Goal: Register for event/course

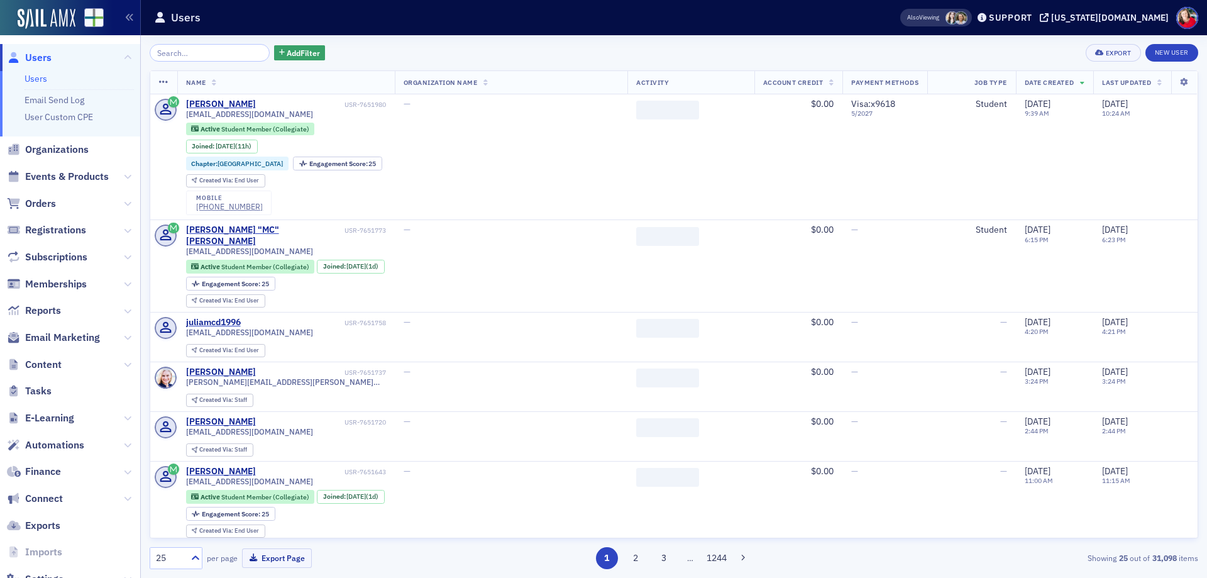
click at [52, 205] on span "Orders" at bounding box center [40, 204] width 31 height 14
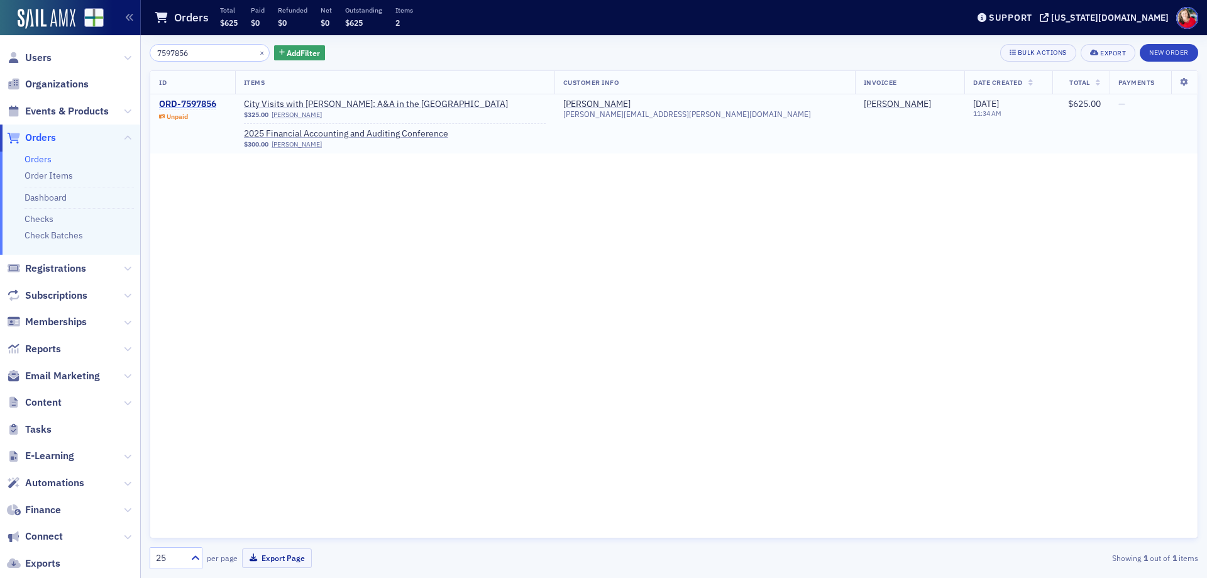
type input "7597856"
click at [192, 104] on div "ORD-7597856" at bounding box center [187, 104] width 57 height 11
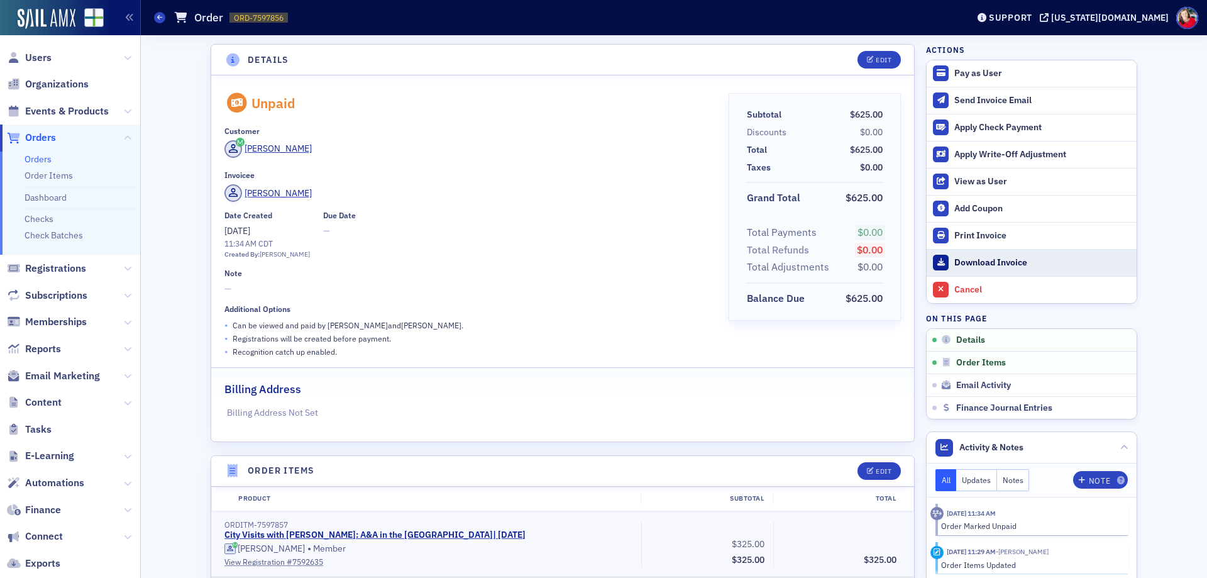
click at [981, 261] on div "Download Invoice" at bounding box center [1042, 262] width 176 height 11
click at [36, 61] on span "Users" at bounding box center [38, 58] width 26 height 14
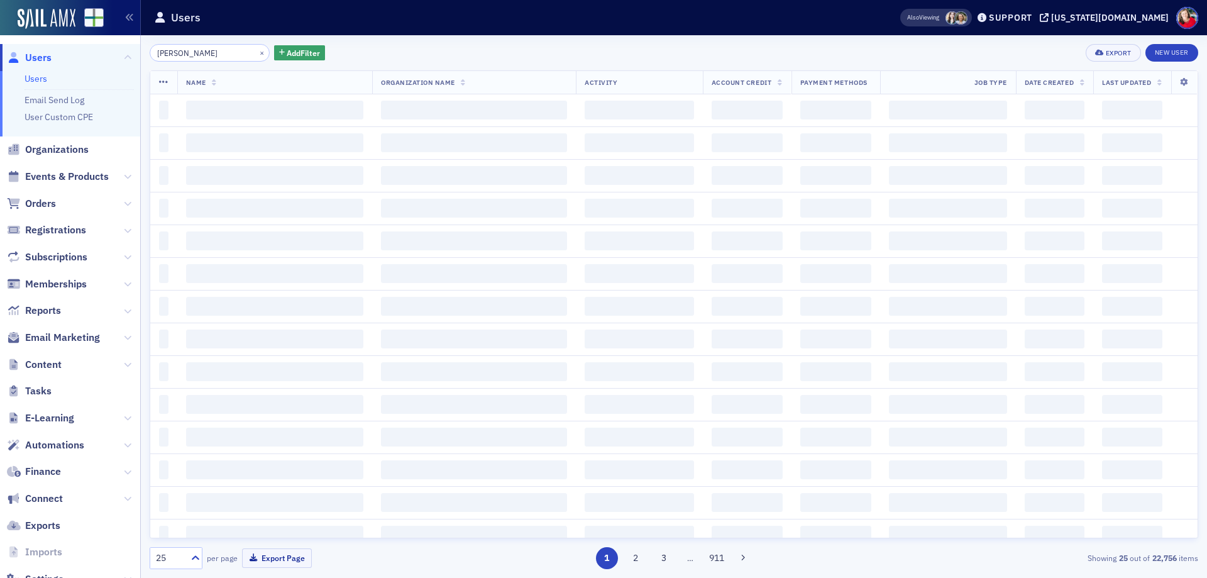
type input "[PERSON_NAME]"
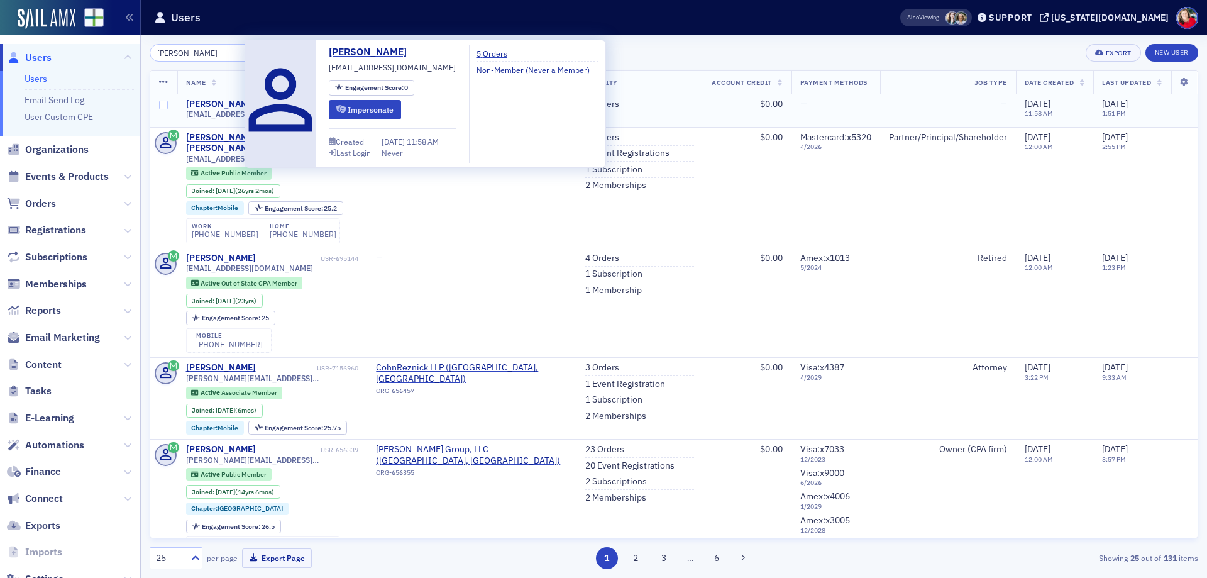
click at [204, 102] on div "[PERSON_NAME]" at bounding box center [221, 104] width 70 height 11
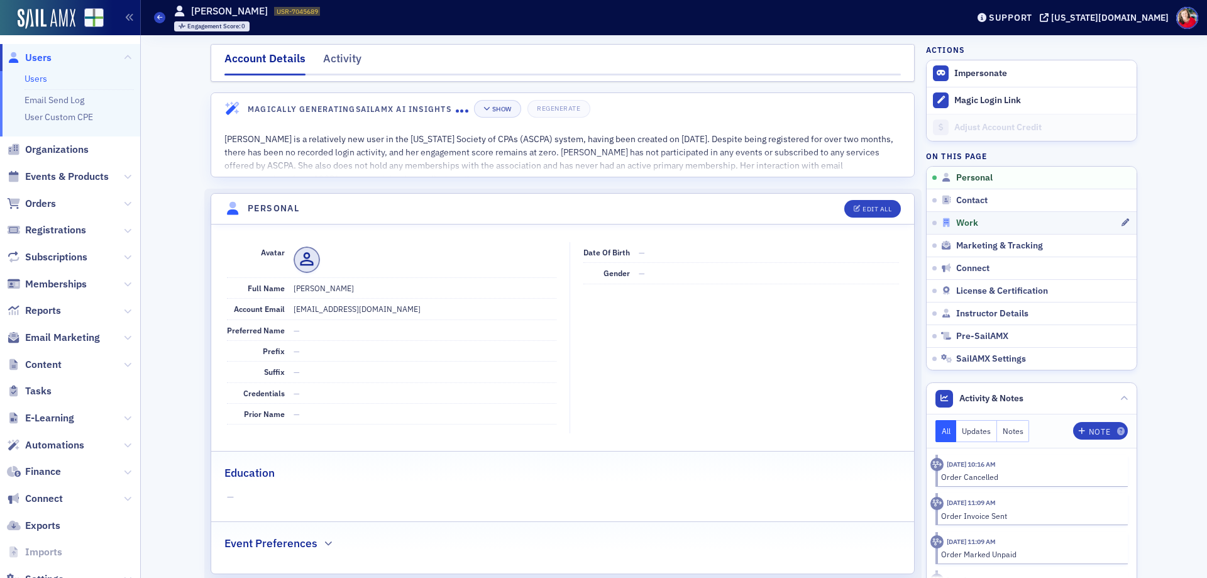
click at [943, 224] on icon at bounding box center [946, 222] width 11 height 9
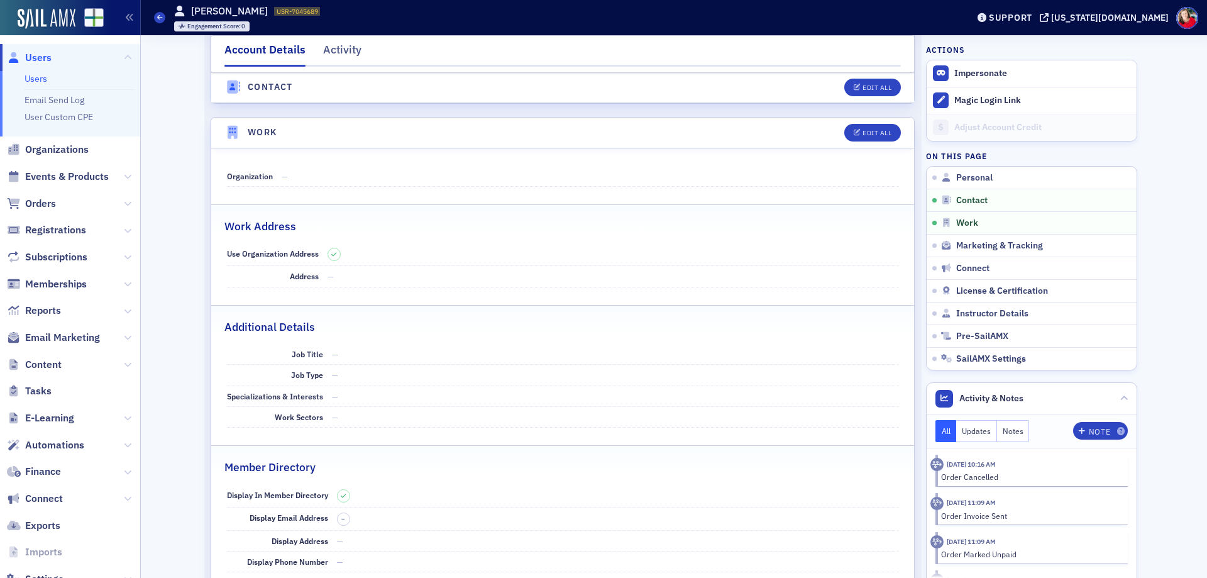
scroll to position [721, 0]
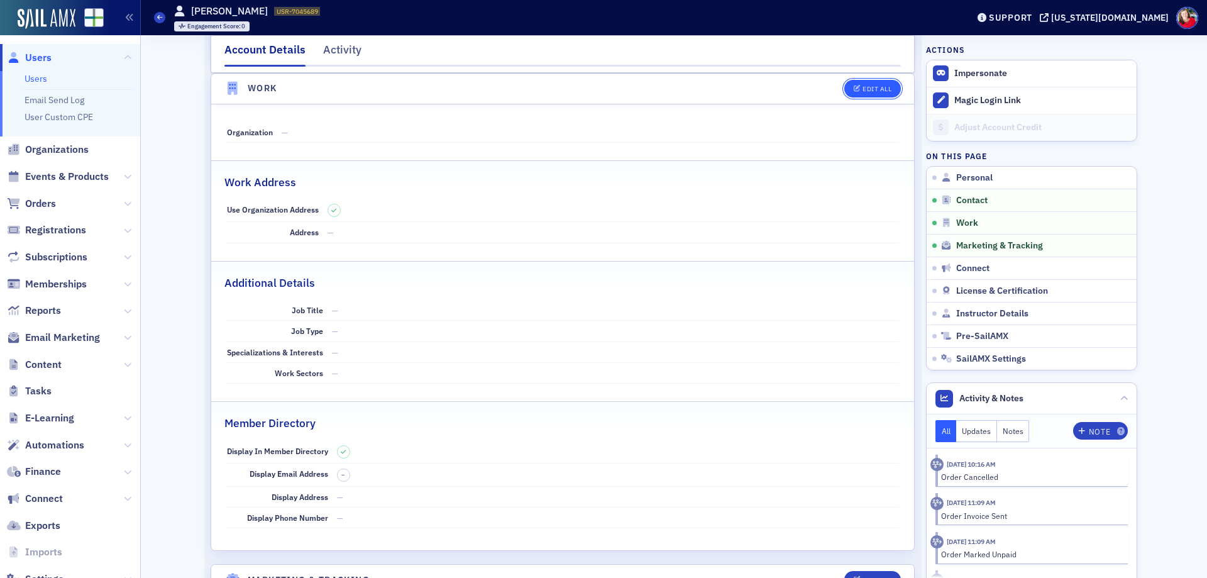
click at [862, 89] on div "Edit All" at bounding box center [876, 88] width 29 height 7
select select "US"
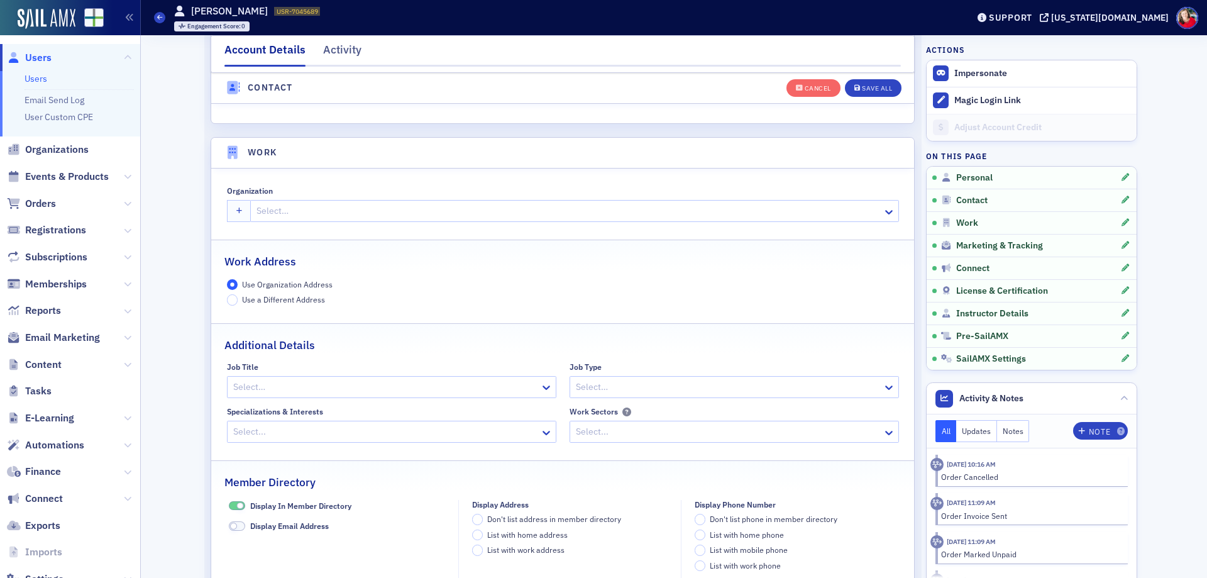
scroll to position [996, 0]
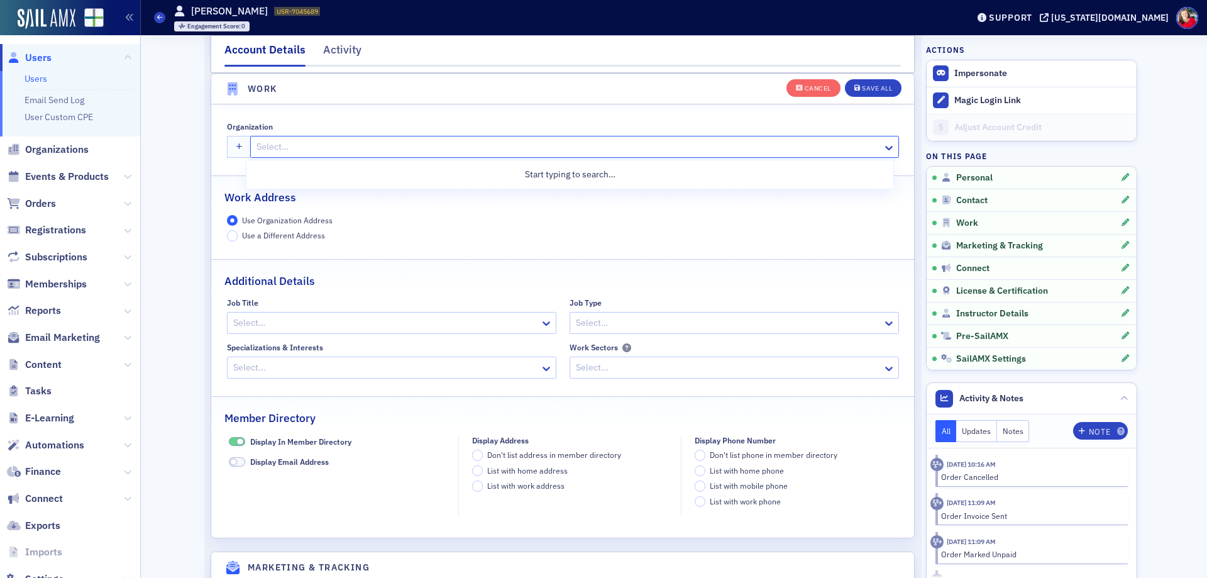
click at [296, 147] on div at bounding box center [567, 147] width 625 height 16
type input "AIDT"
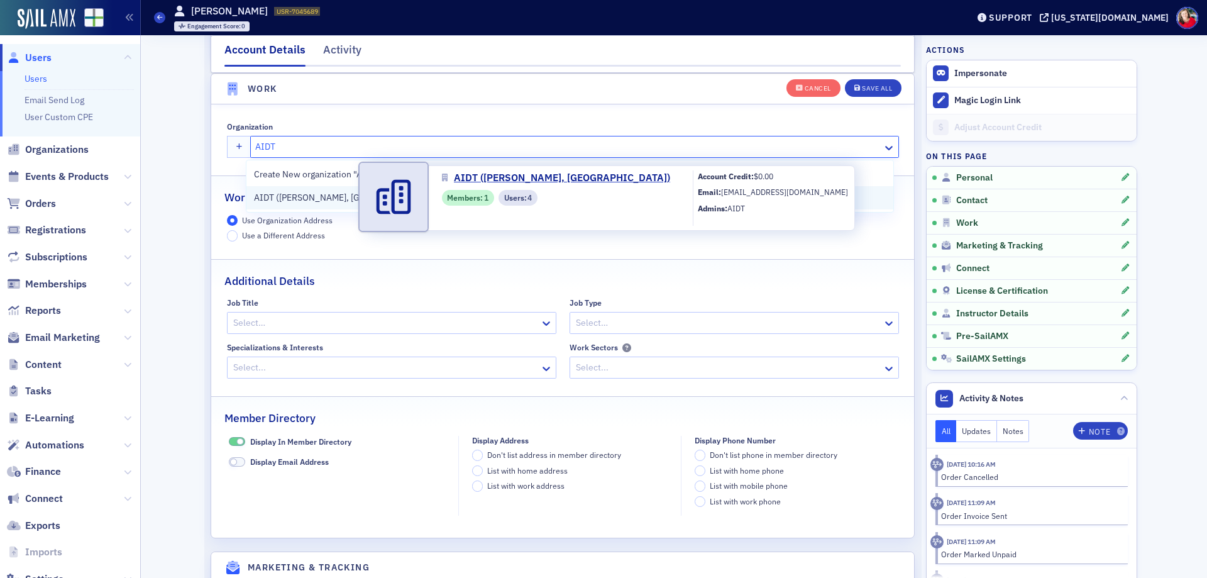
click at [282, 197] on span "AIDT (Vance, AL)" at bounding box center [347, 197] width 187 height 13
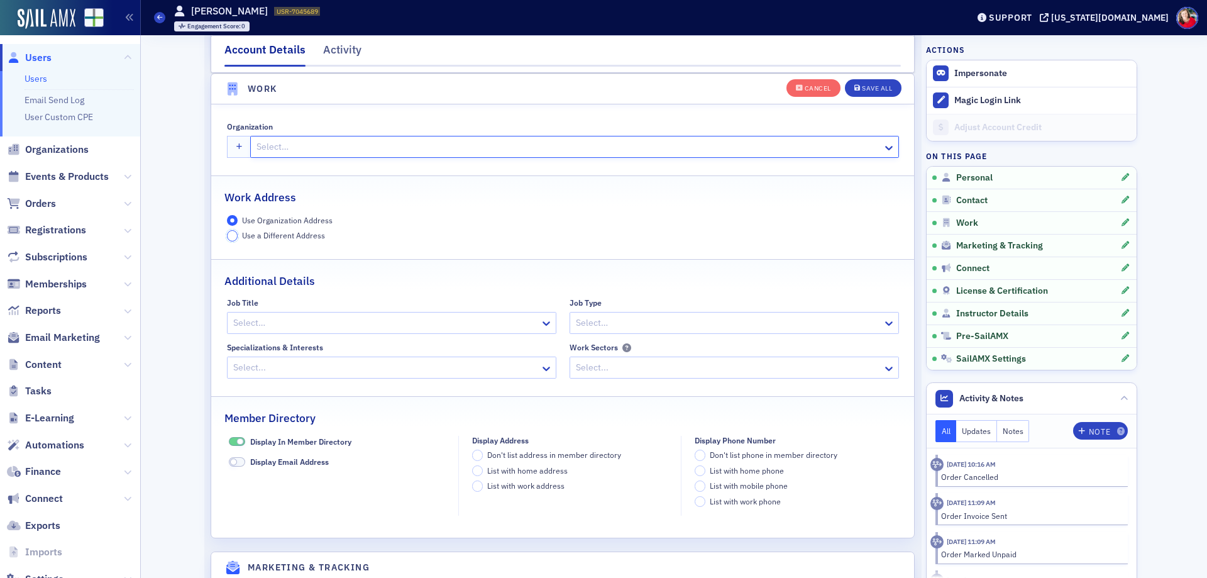
click at [227, 234] on input "Use a Different Address" at bounding box center [232, 235] width 11 height 11
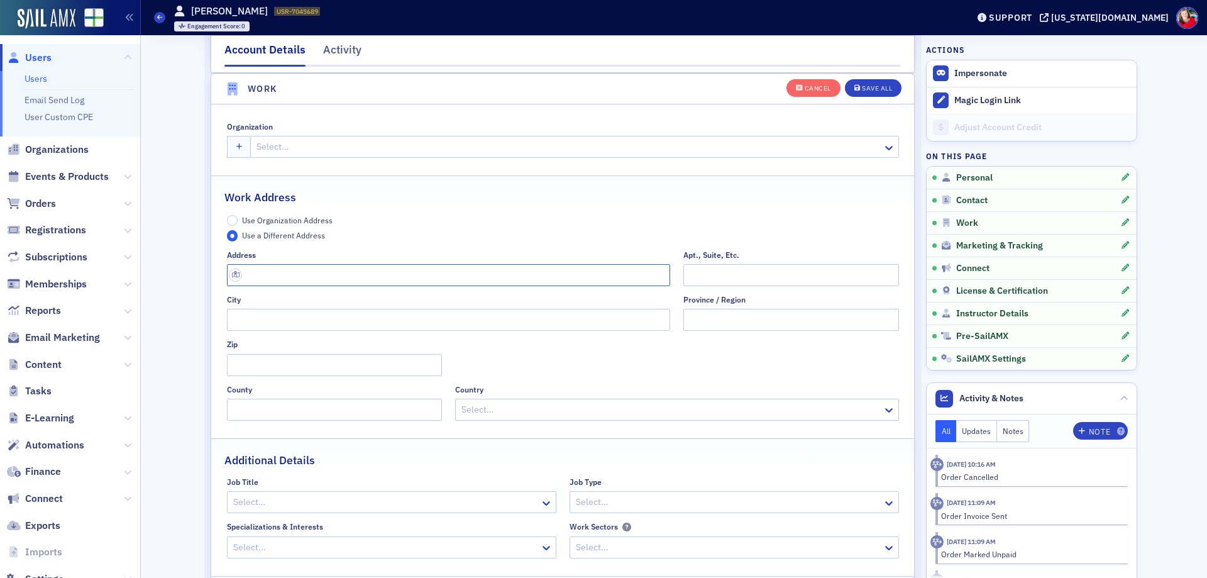
click at [305, 267] on input "text" at bounding box center [449, 275] width 444 height 22
type input "1 Technology Ct"
type input "Montgomery"
type input "36116-3200"
type input "Montgomery County"
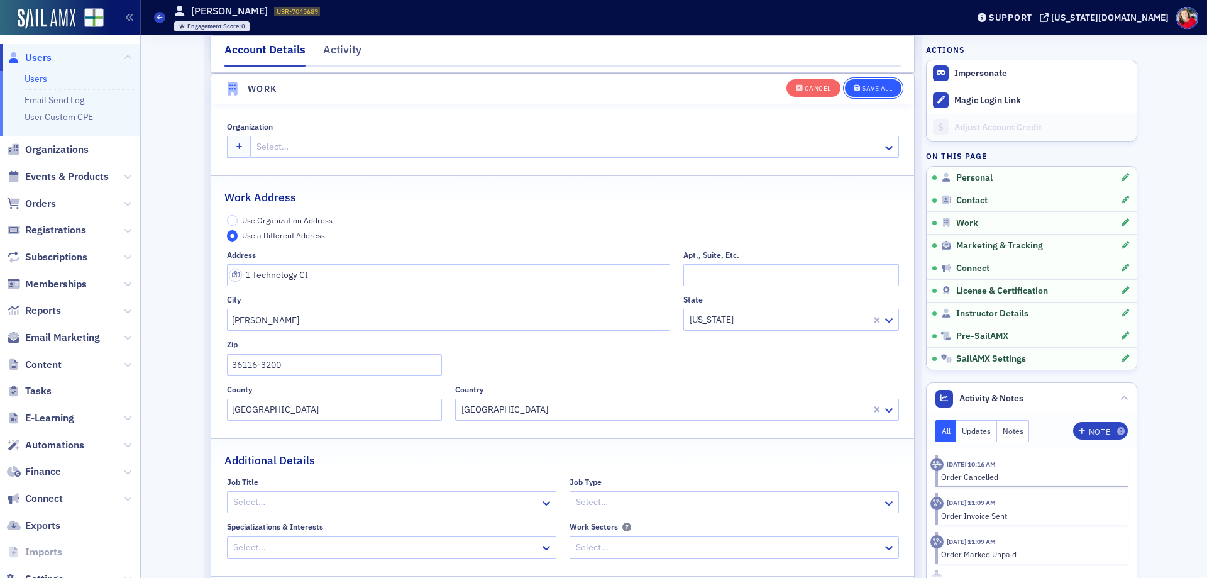
click at [872, 90] on div "Save All" at bounding box center [877, 88] width 30 height 7
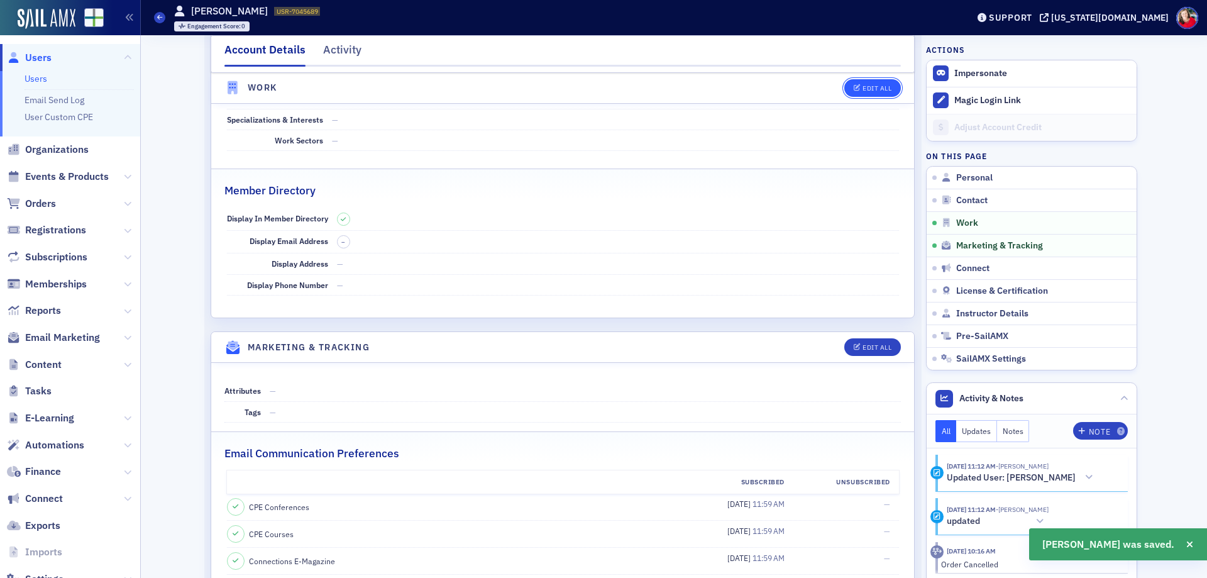
click at [864, 94] on button "Edit All" at bounding box center [872, 88] width 57 height 18
select select "US"
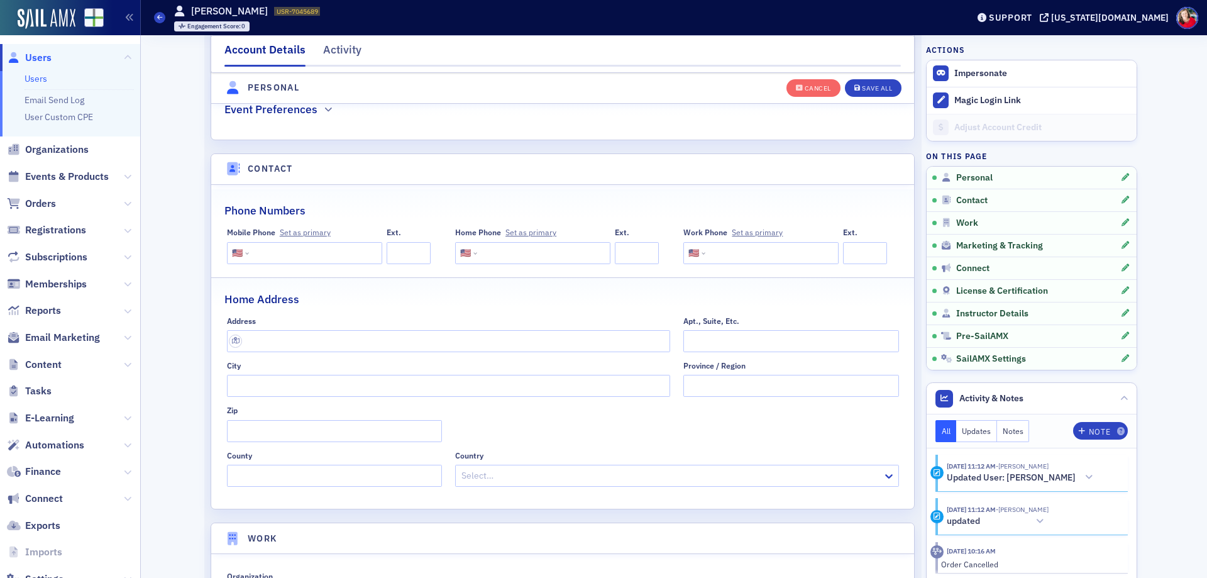
scroll to position [556, 0]
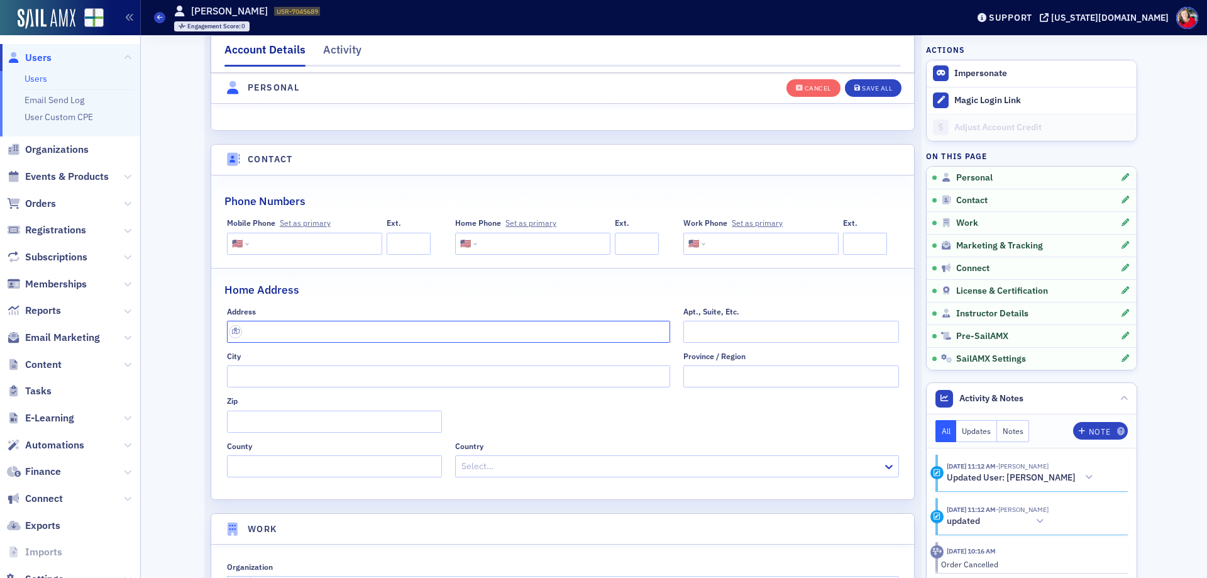
click at [431, 335] on input "text" at bounding box center [449, 332] width 444 height 22
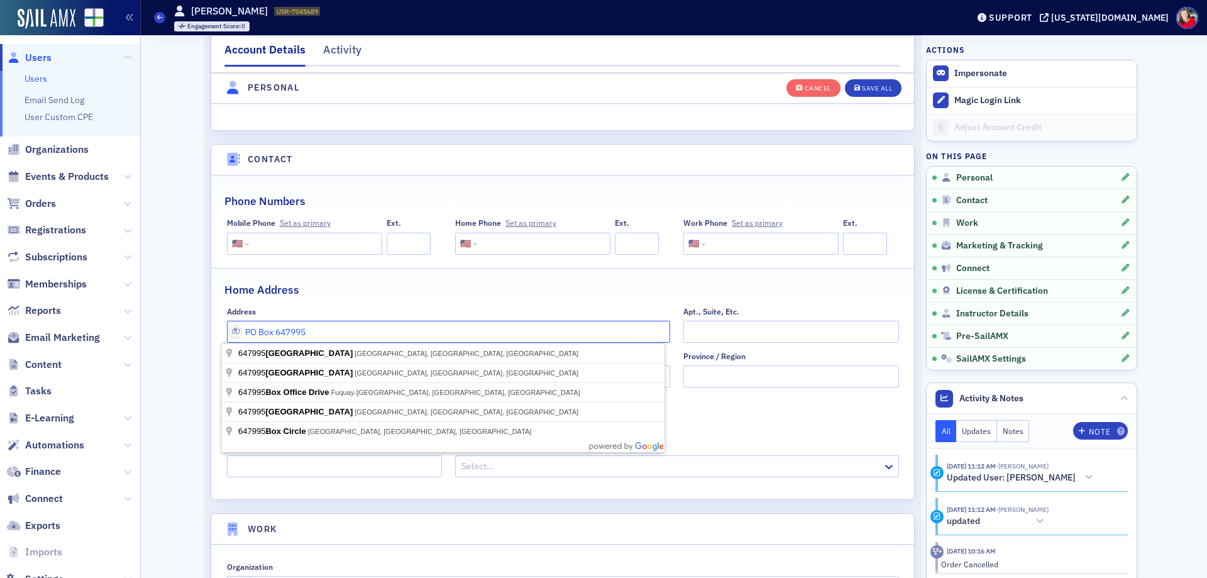
type input "PO Box 647995"
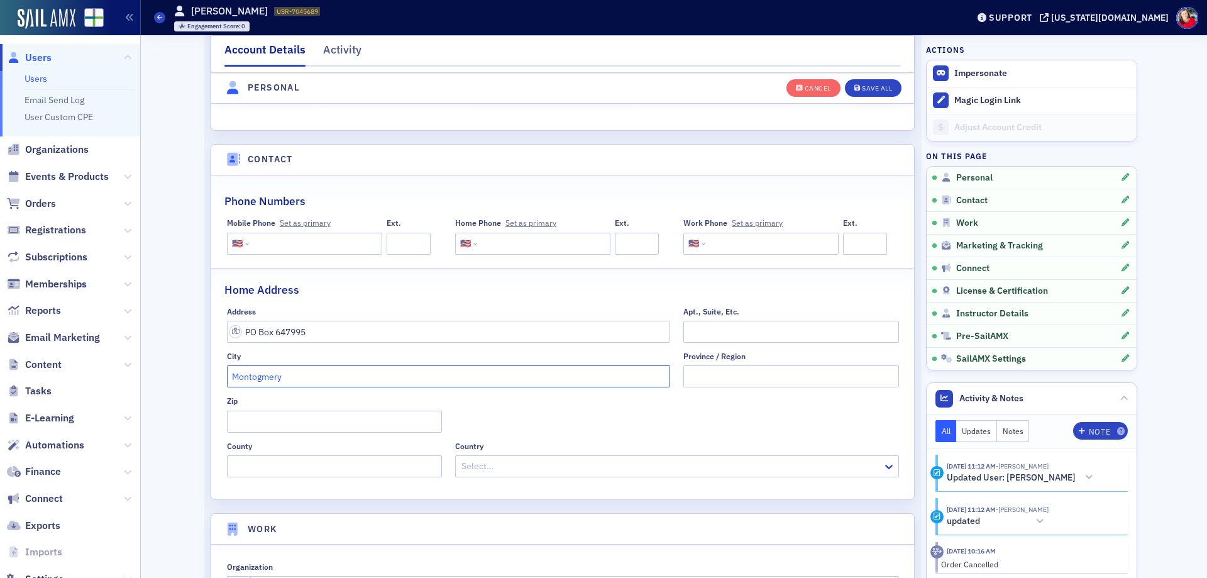
type input "Montogmery"
type input "AL"
click at [861, 92] on button "Save All" at bounding box center [873, 88] width 57 height 18
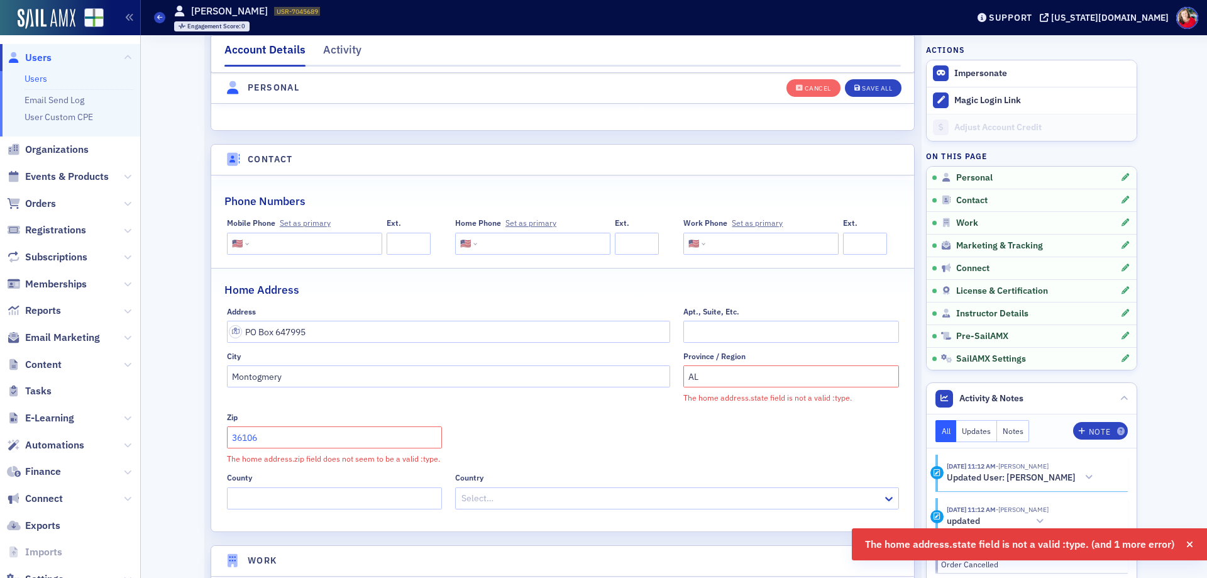
click at [300, 443] on input "36106" at bounding box center [334, 437] width 215 height 22
type input "36124"
click at [862, 87] on div "Save All" at bounding box center [877, 88] width 30 height 7
click at [805, 89] on div "Cancel" at bounding box center [818, 88] width 26 height 7
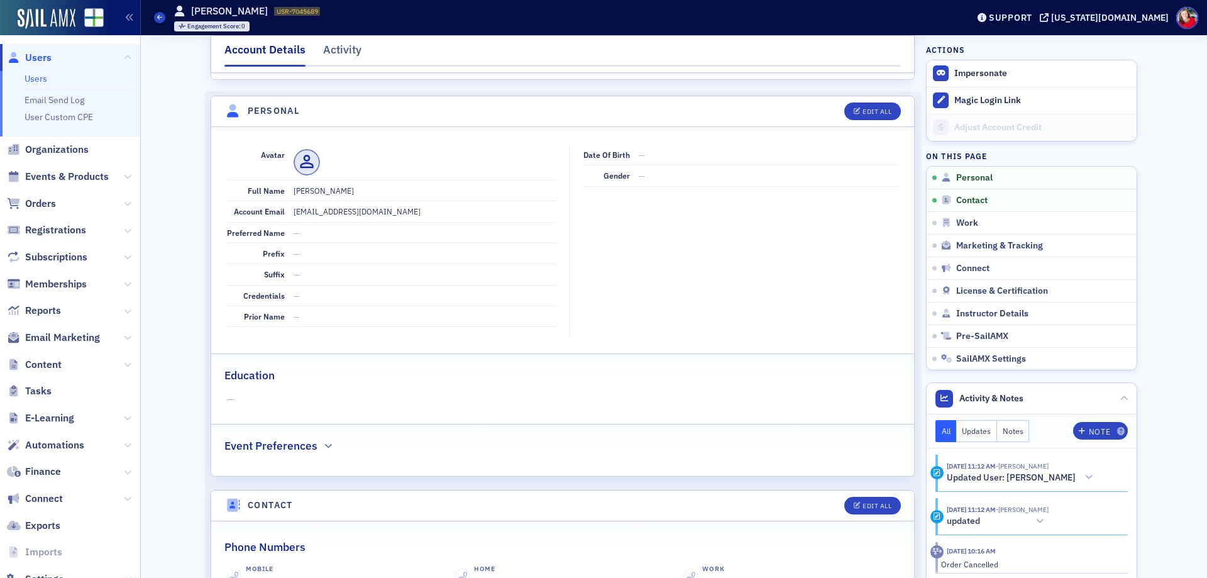
scroll to position [0, 0]
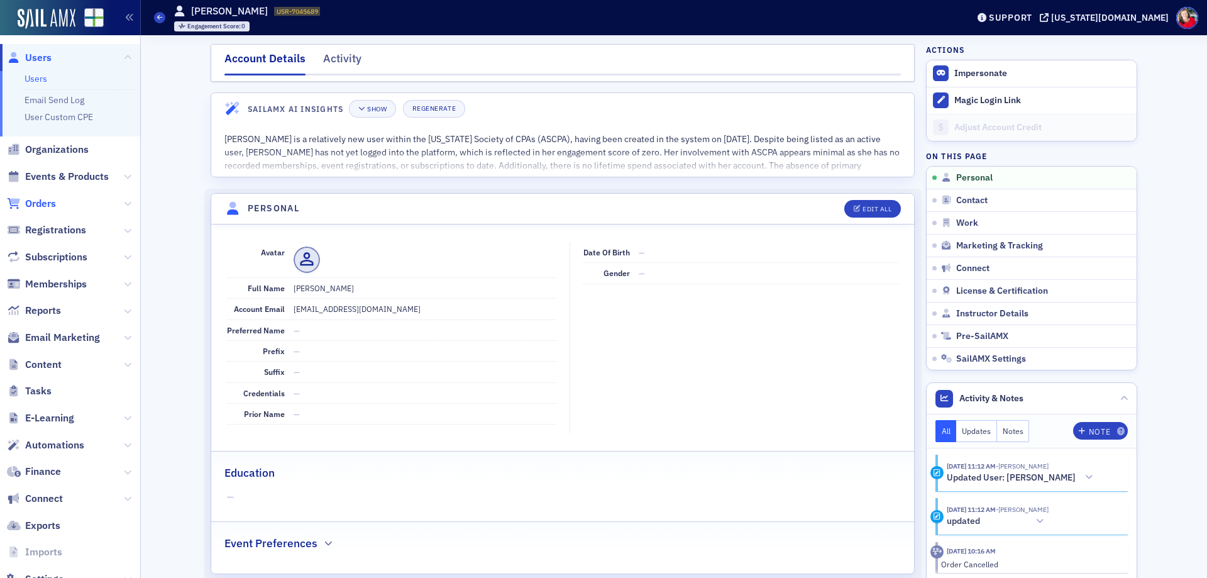
click at [47, 207] on span "Orders" at bounding box center [40, 204] width 31 height 14
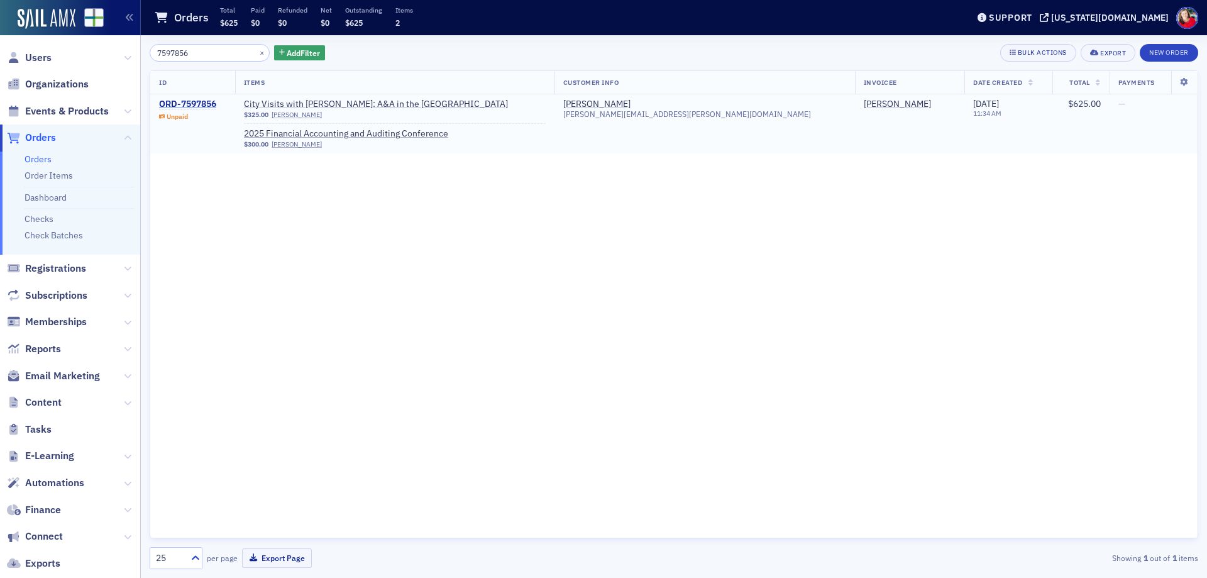
click at [202, 100] on div "ORD-7597856" at bounding box center [187, 104] width 57 height 11
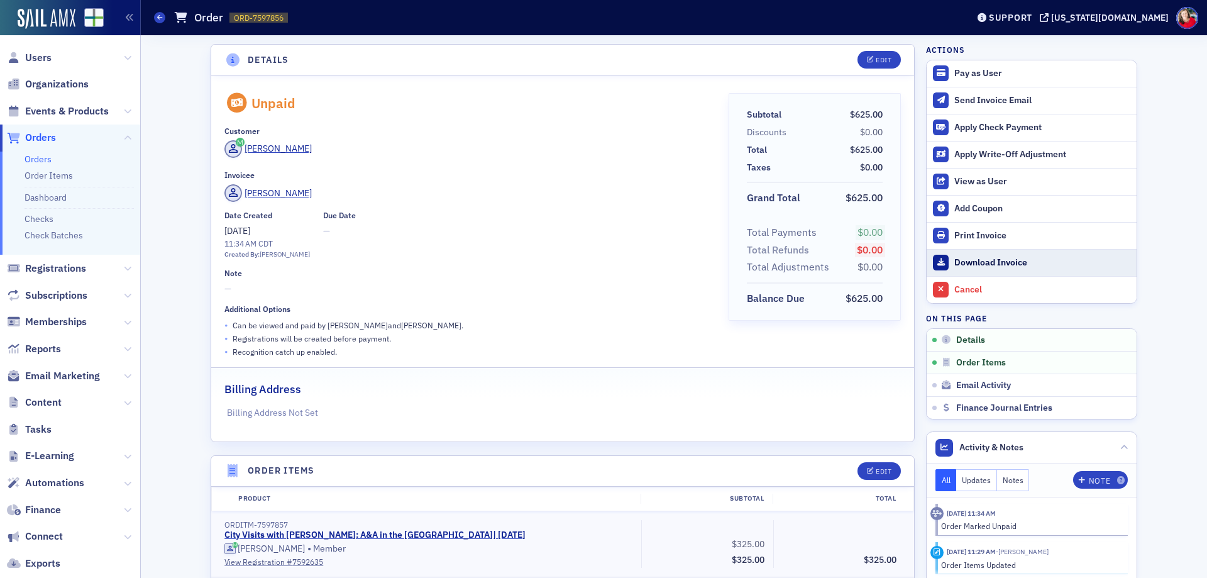
click at [977, 264] on div "Download Invoice" at bounding box center [1042, 262] width 176 height 11
click at [48, 56] on span "Users" at bounding box center [38, 58] width 26 height 14
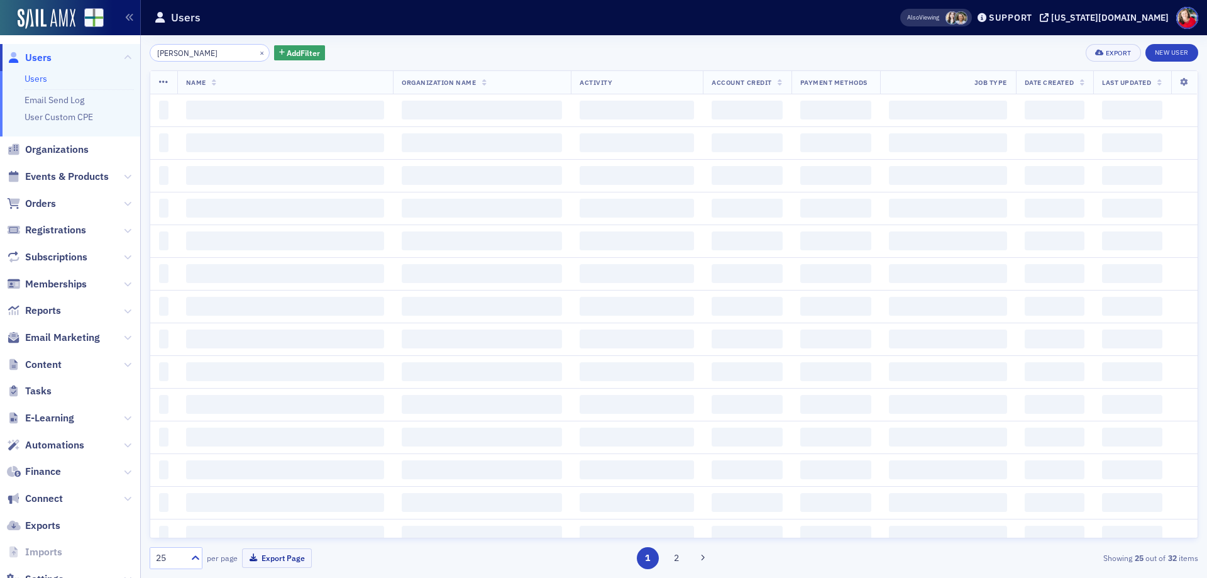
type input "[PERSON_NAME]"
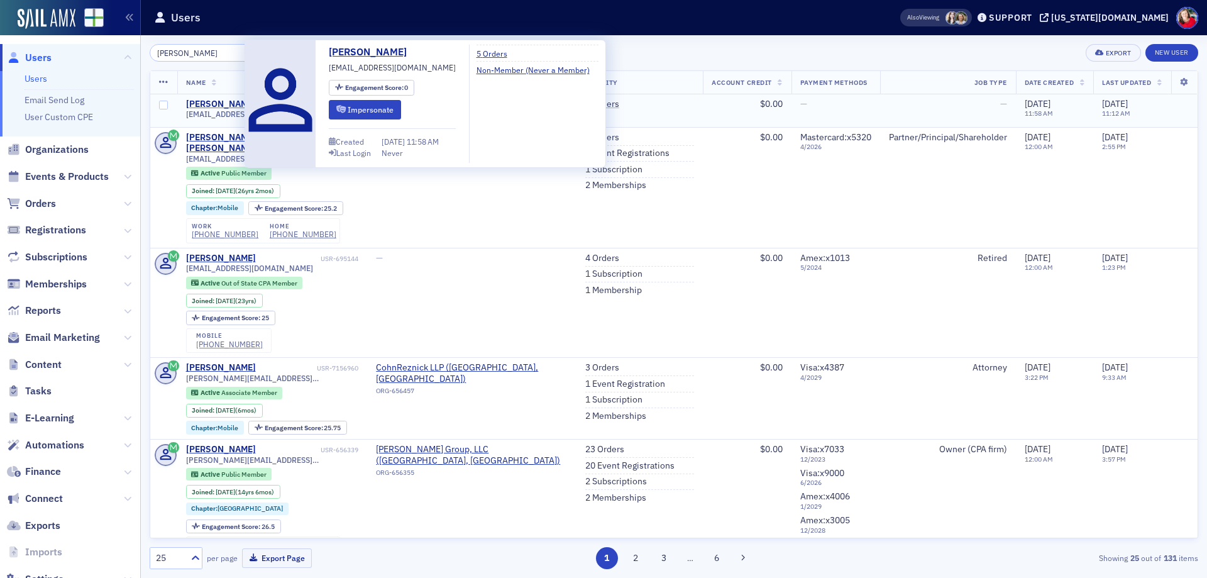
click at [231, 103] on div "[PERSON_NAME]" at bounding box center [221, 104] width 70 height 11
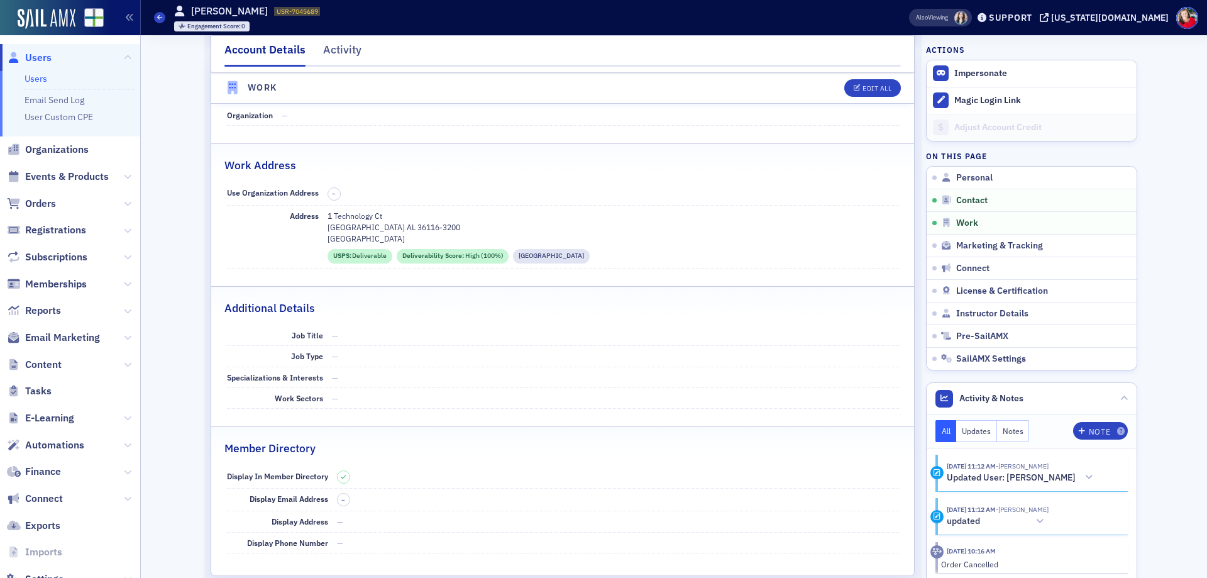
scroll to position [754, 0]
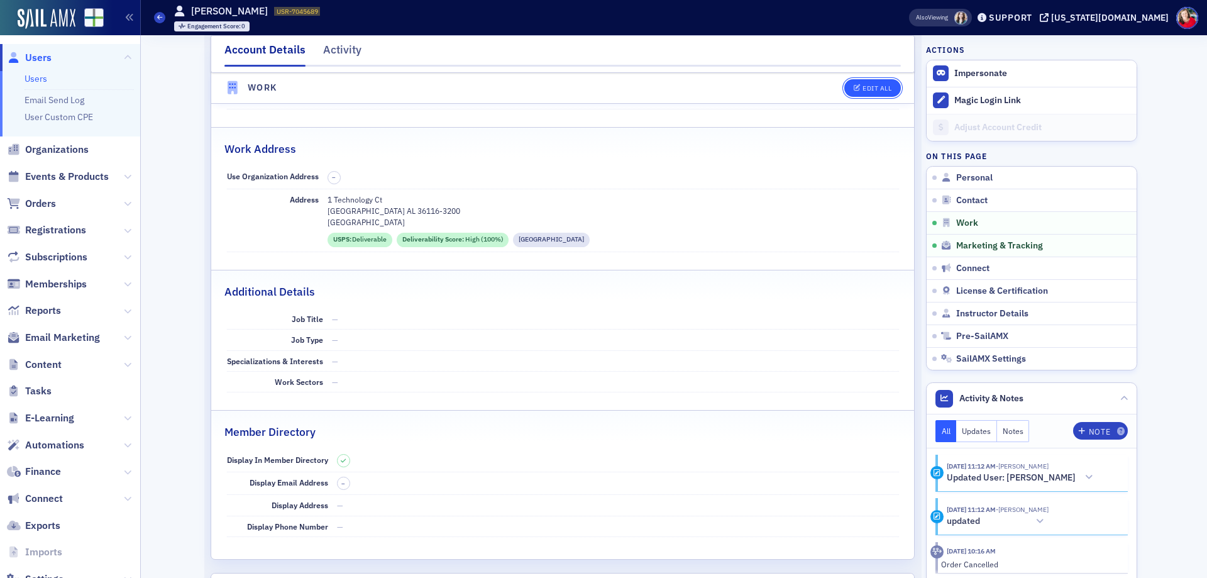
click at [878, 87] on div "Edit All" at bounding box center [876, 88] width 29 height 7
select select "US"
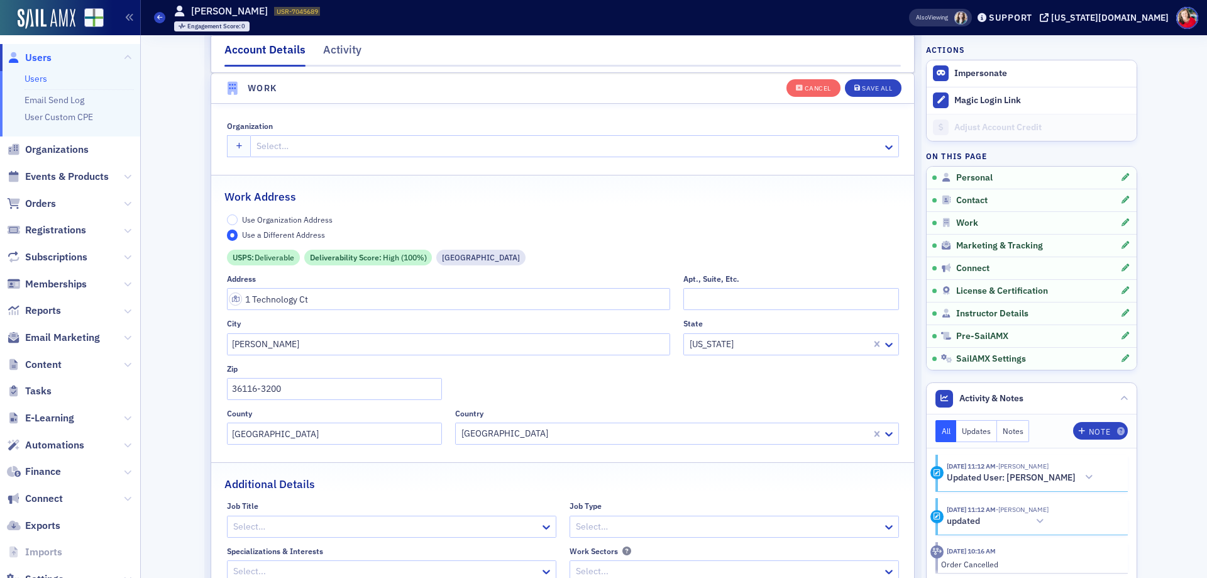
scroll to position [996, 0]
click at [229, 218] on input "Use Organization Address" at bounding box center [232, 220] width 11 height 11
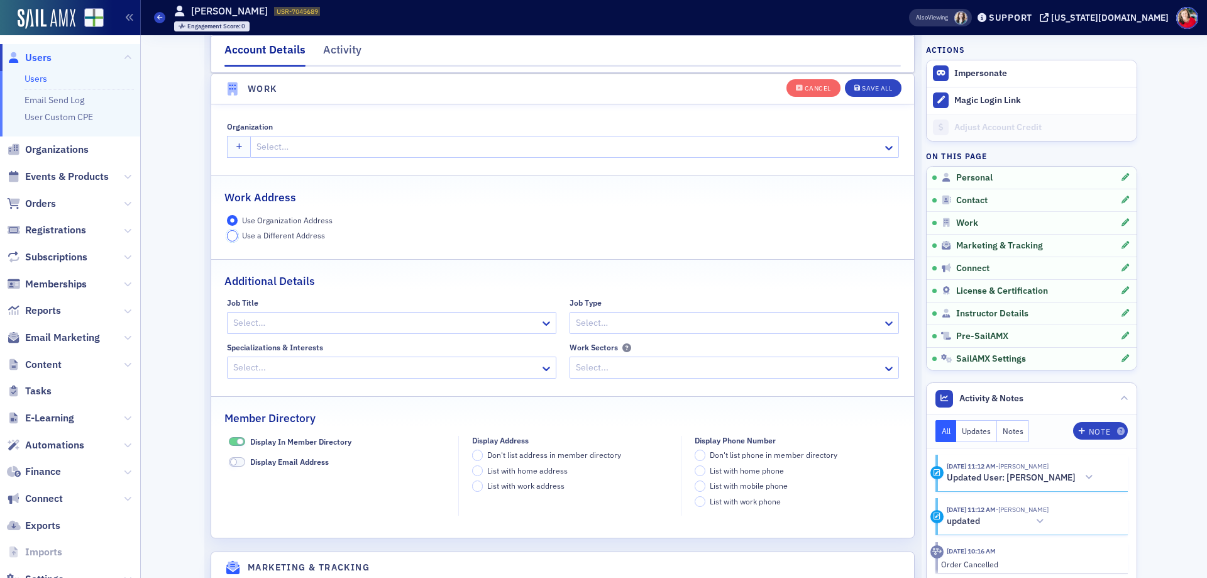
click at [227, 238] on input "Use a Different Address" at bounding box center [232, 235] width 11 height 11
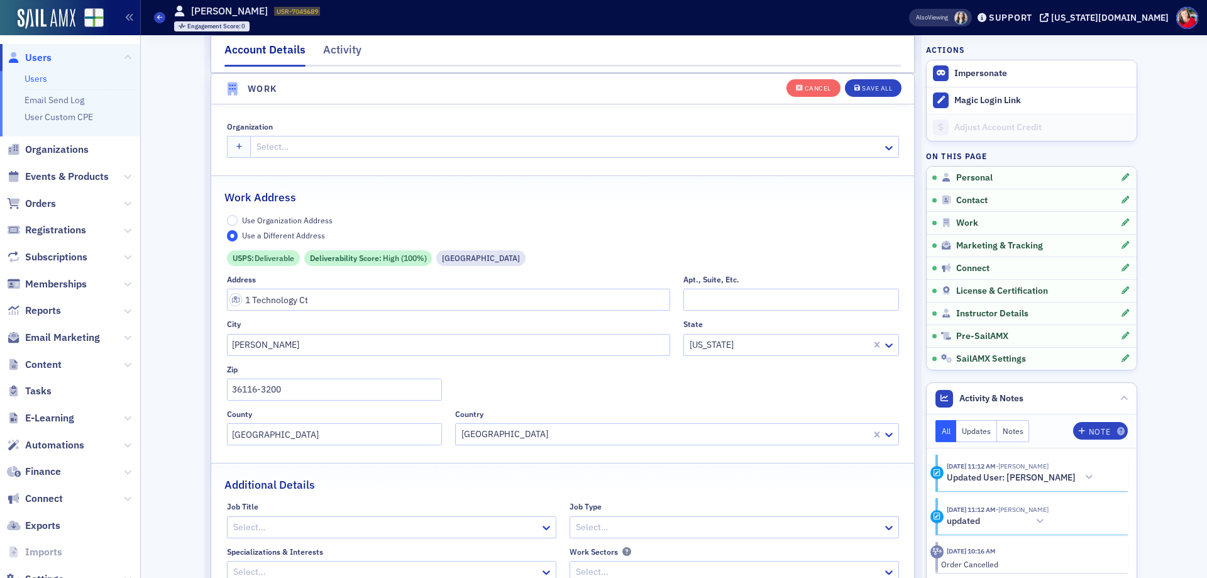
click at [43, 57] on span "Users" at bounding box center [38, 58] width 26 height 14
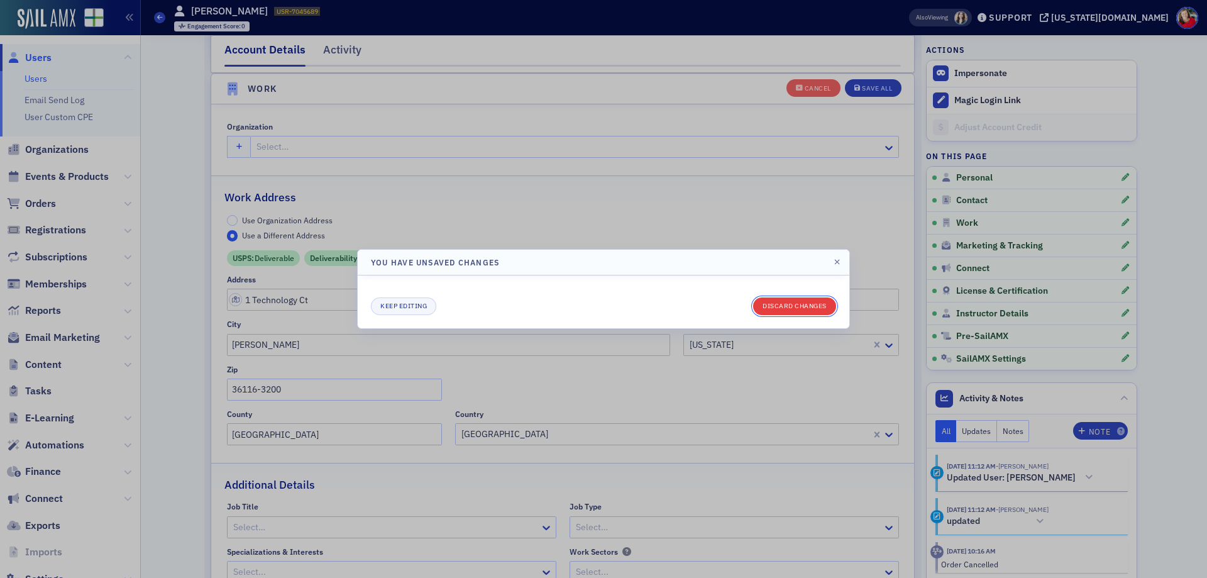
click at [800, 305] on button "Discard changes" at bounding box center [794, 306] width 83 height 18
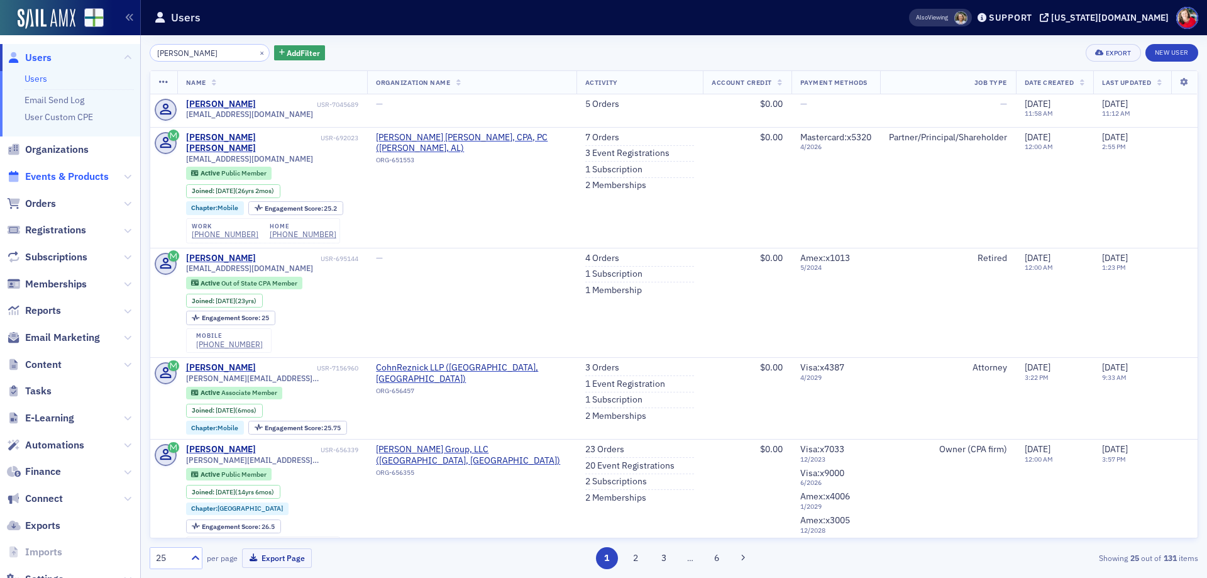
click at [58, 179] on span "Events & Products" at bounding box center [67, 177] width 84 height 14
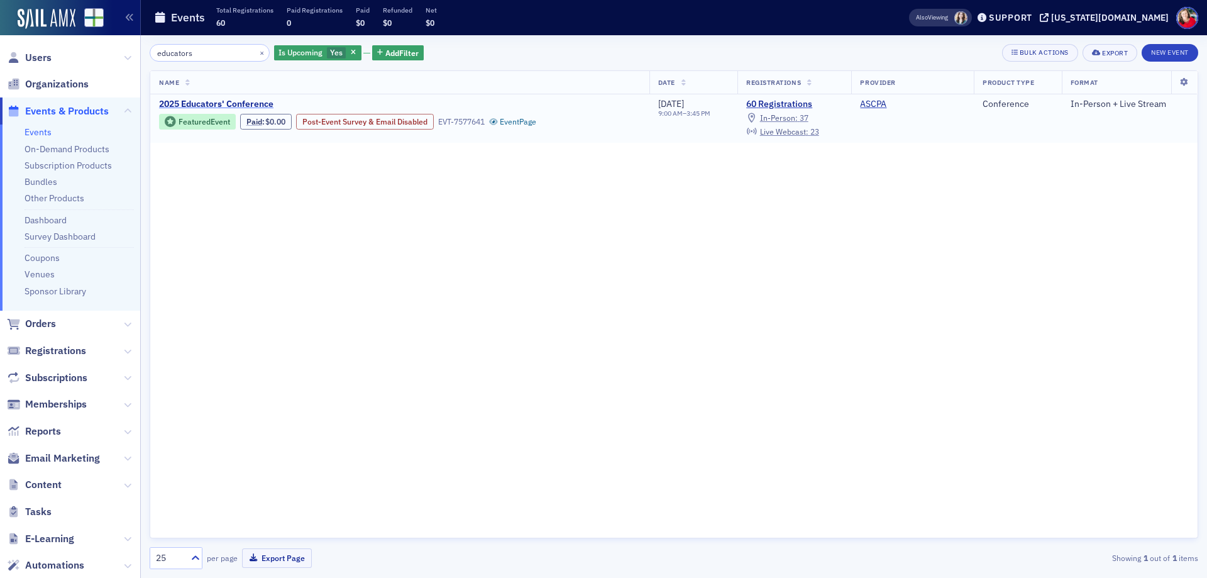
type input "educators"
click at [249, 107] on span "2025 Educators' Conference" at bounding box center [264, 104] width 211 height 11
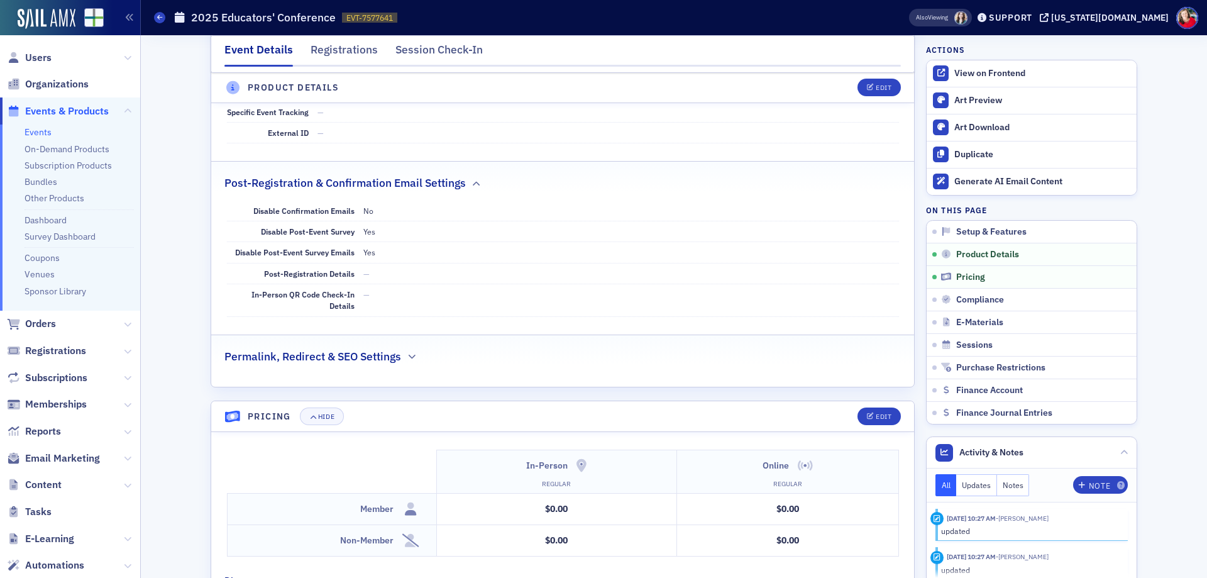
scroll to position [1006, 0]
click at [162, 20] on icon at bounding box center [159, 17] width 5 height 6
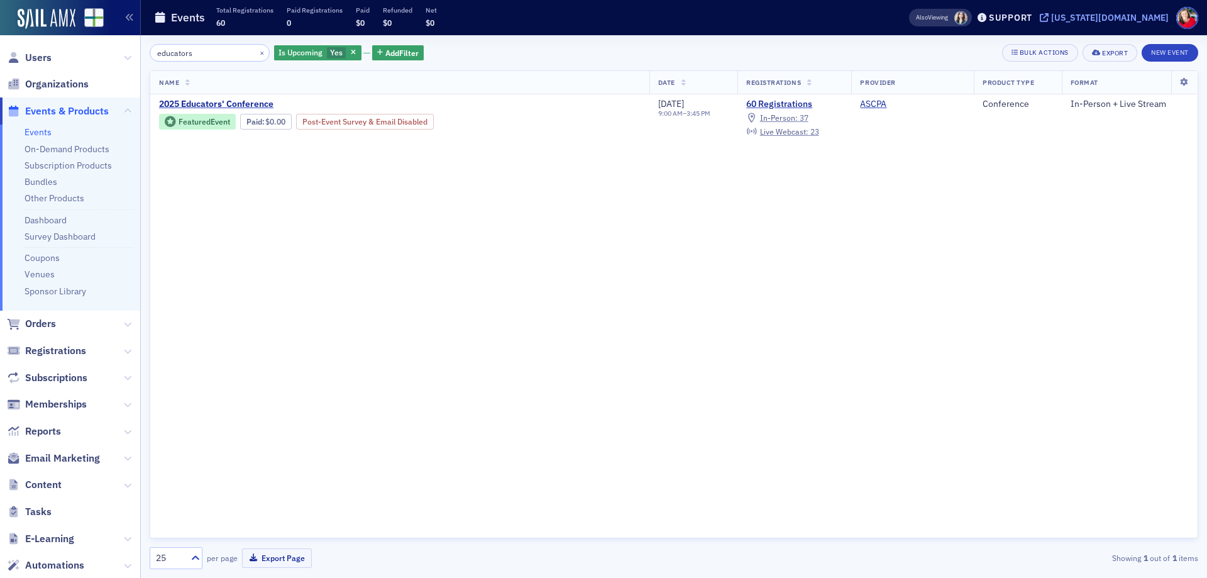
click at [1116, 14] on div "[US_STATE][DOMAIN_NAME]" at bounding box center [1110, 17] width 118 height 11
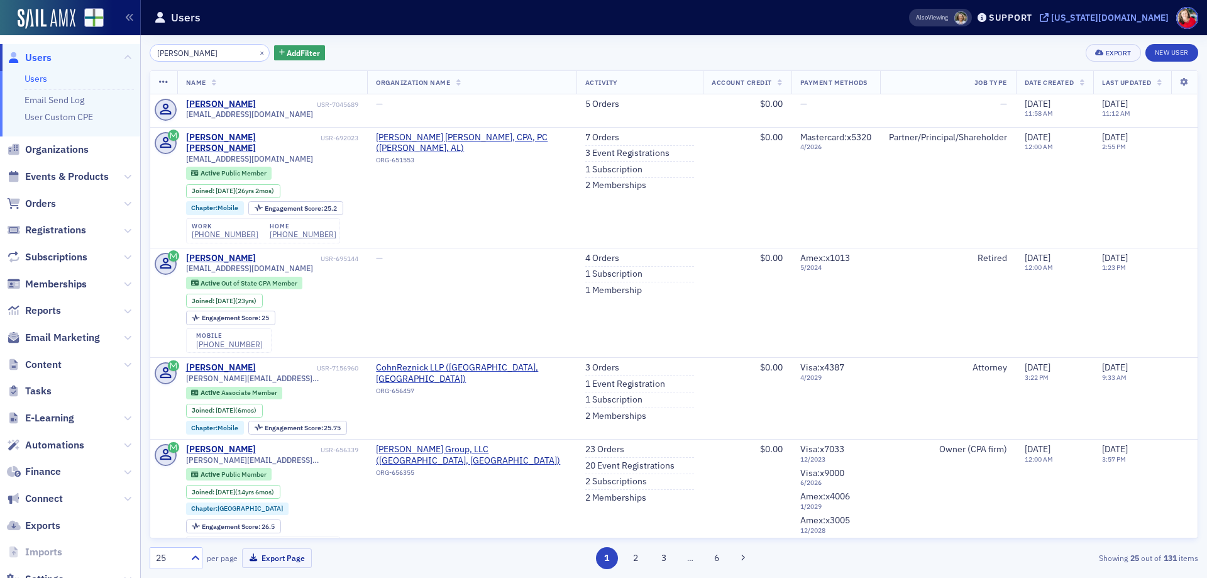
click at [1124, 14] on div "[US_STATE][DOMAIN_NAME]" at bounding box center [1110, 17] width 118 height 11
click at [55, 228] on span "Registrations" at bounding box center [55, 230] width 61 height 14
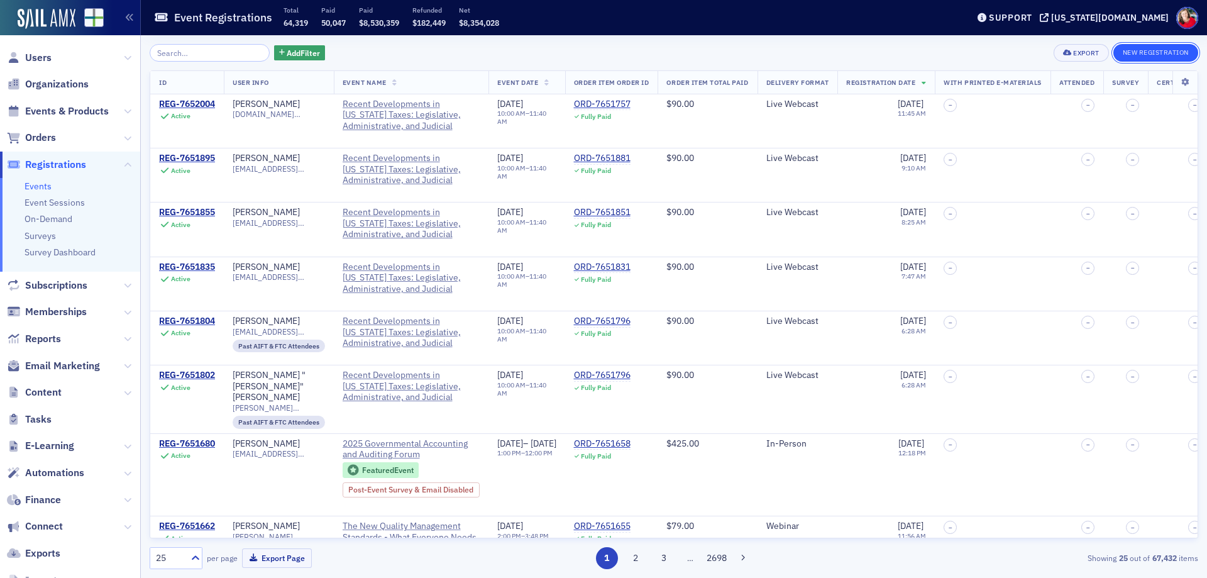
click at [1143, 55] on button "New Registration" at bounding box center [1155, 53] width 85 height 18
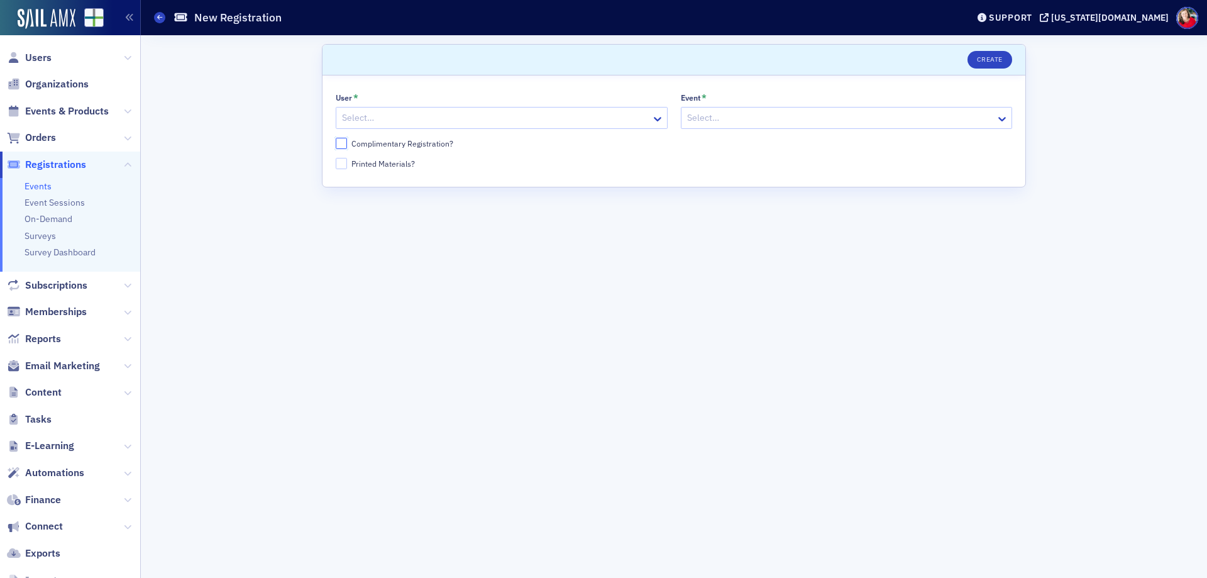
click at [344, 143] on input "Complimentary Registration?" at bounding box center [341, 143] width 11 height 11
click at [343, 144] on input "Complimentary Registration?" at bounding box center [341, 143] width 11 height 11
checkbox input "false"
click at [339, 167] on input "Printed Materials?" at bounding box center [341, 163] width 11 height 11
click at [342, 163] on input "Printed Materials?" at bounding box center [341, 163] width 11 height 11
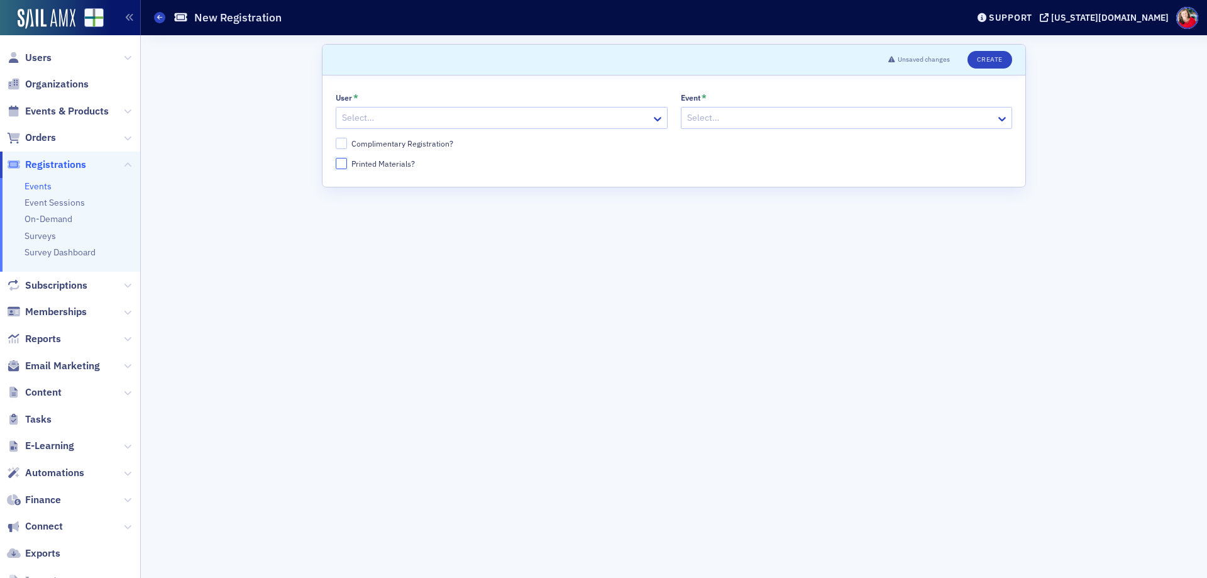
checkbox input "false"
click at [339, 143] on input "Complimentary Registration?" at bounding box center [341, 143] width 11 height 11
checkbox input "true"
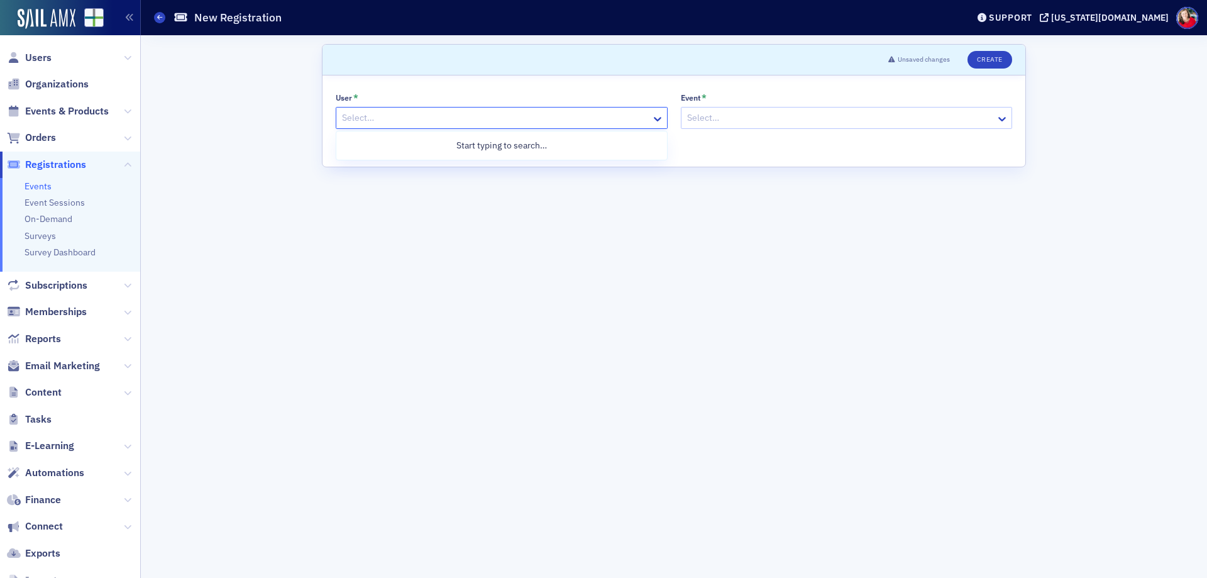
click at [366, 119] on div at bounding box center [495, 118] width 309 height 16
click at [158, 18] on icon at bounding box center [159, 17] width 5 height 6
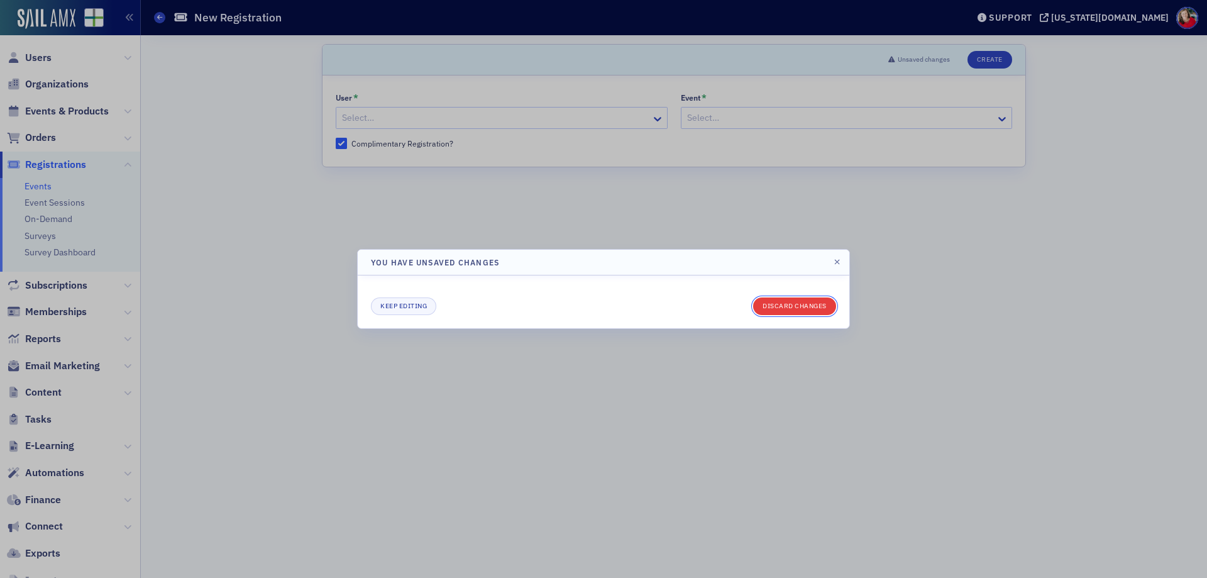
click at [784, 305] on button "Discard changes" at bounding box center [794, 306] width 83 height 18
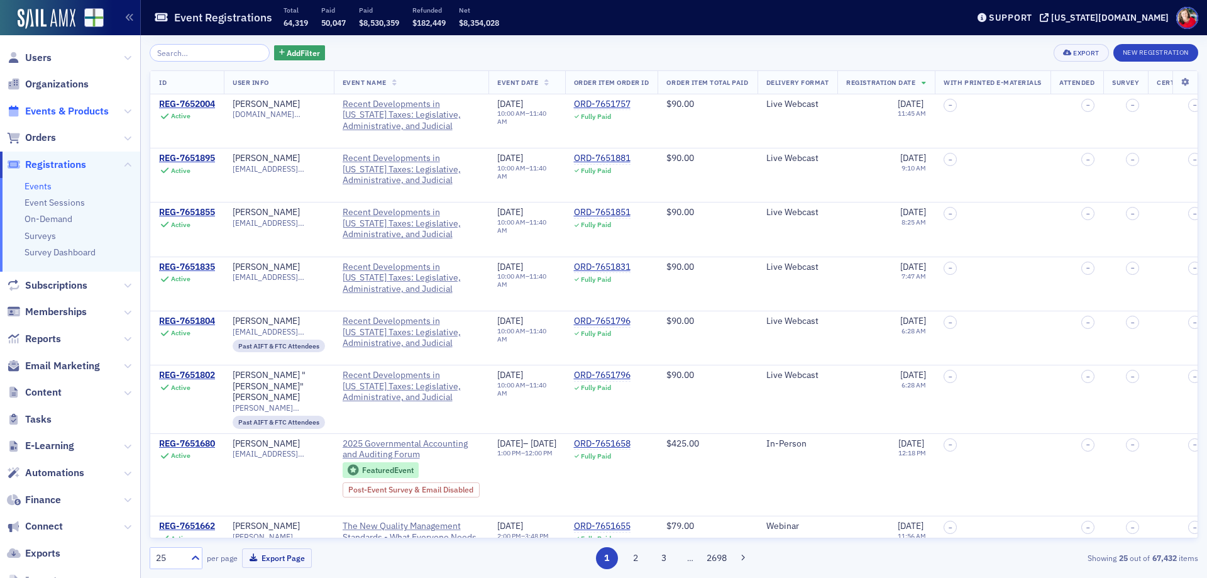
click at [52, 113] on span "Events & Products" at bounding box center [67, 111] width 84 height 14
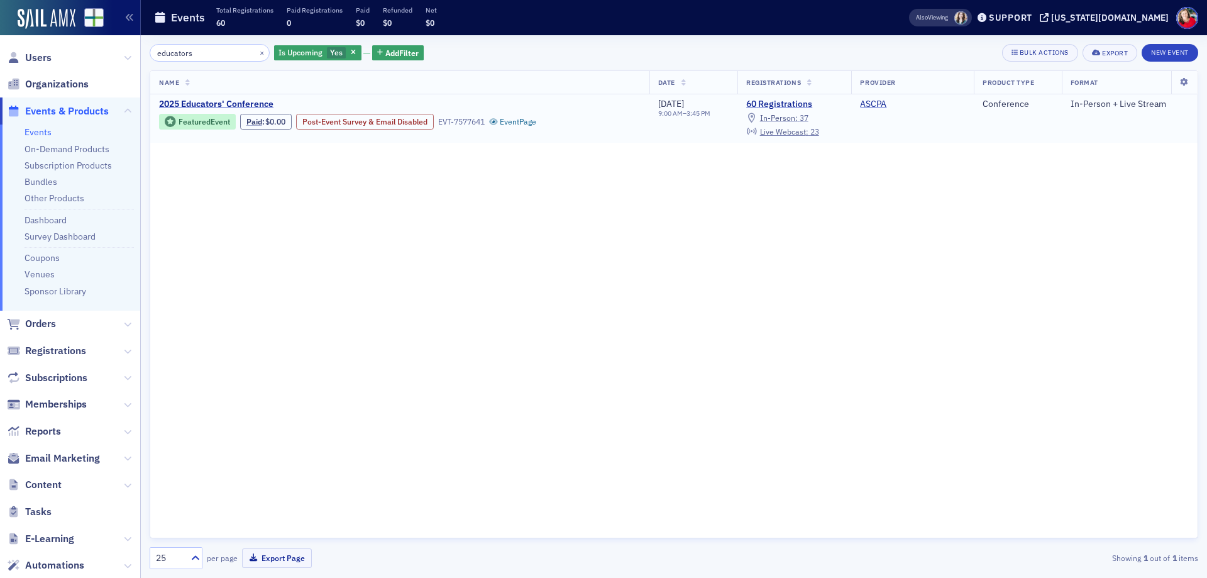
click at [782, 118] on span "In-Person :" at bounding box center [779, 118] width 38 height 10
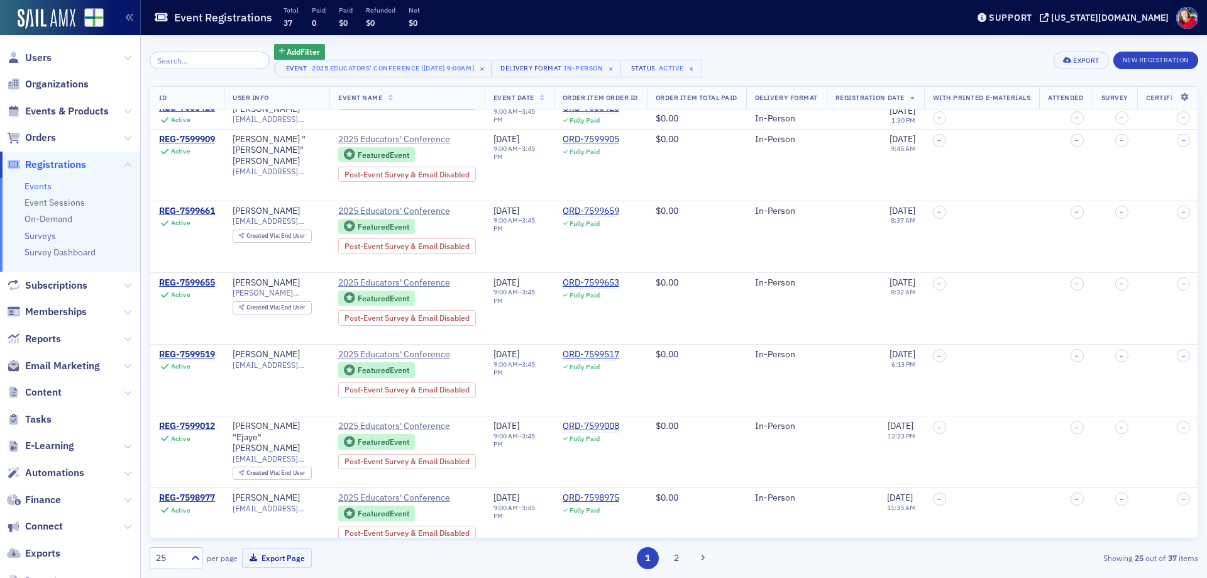
scroll to position [1374, 0]
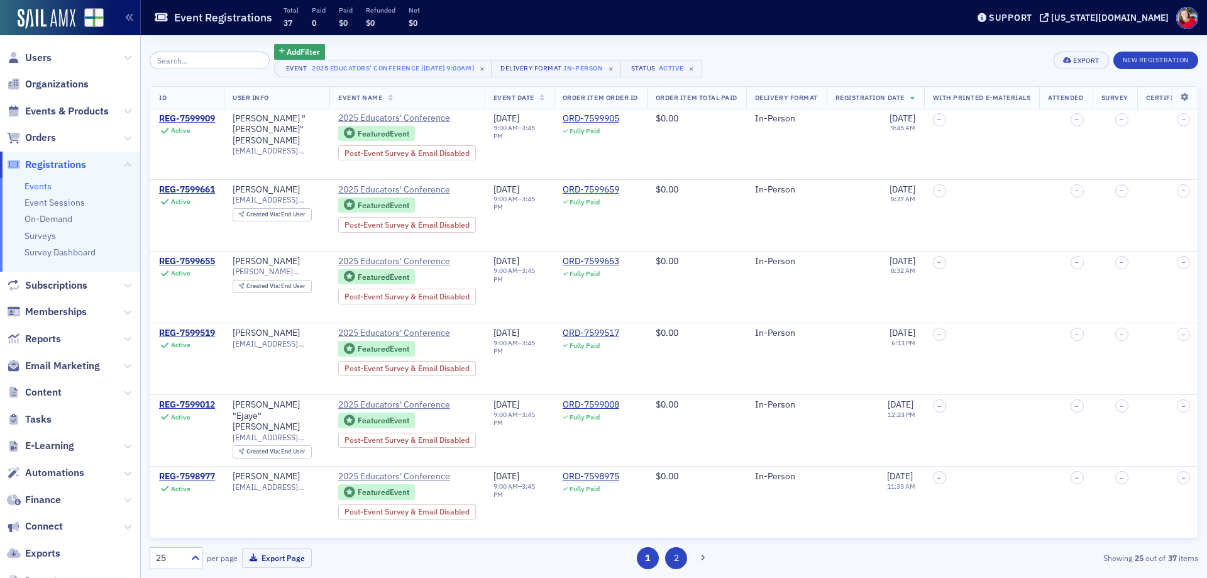
click at [680, 560] on button "2" at bounding box center [676, 558] width 22 height 22
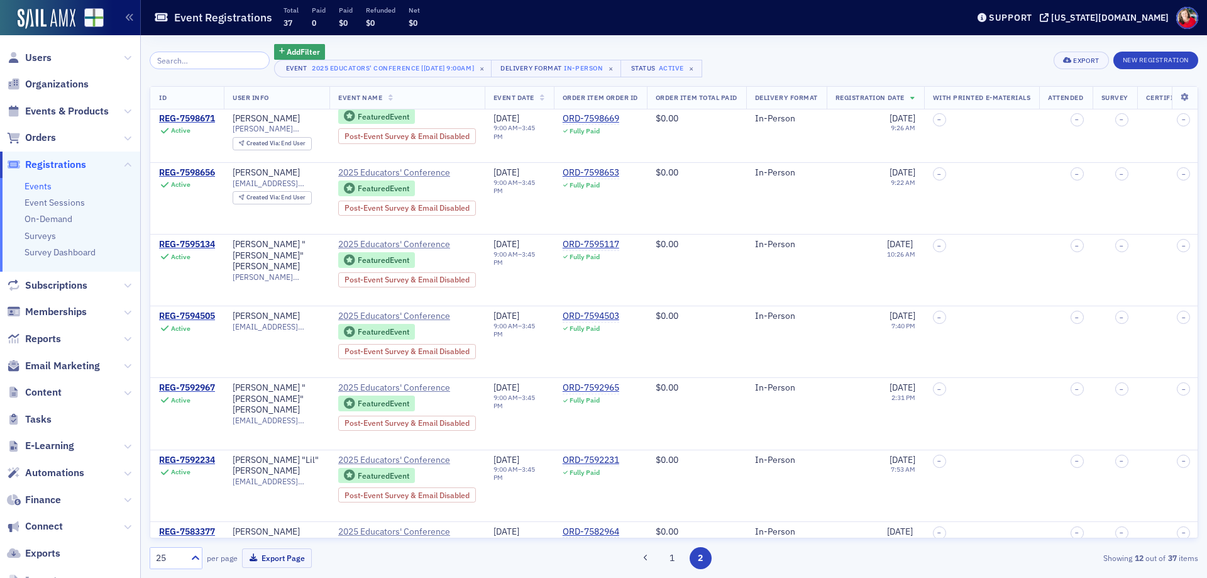
scroll to position [441, 0]
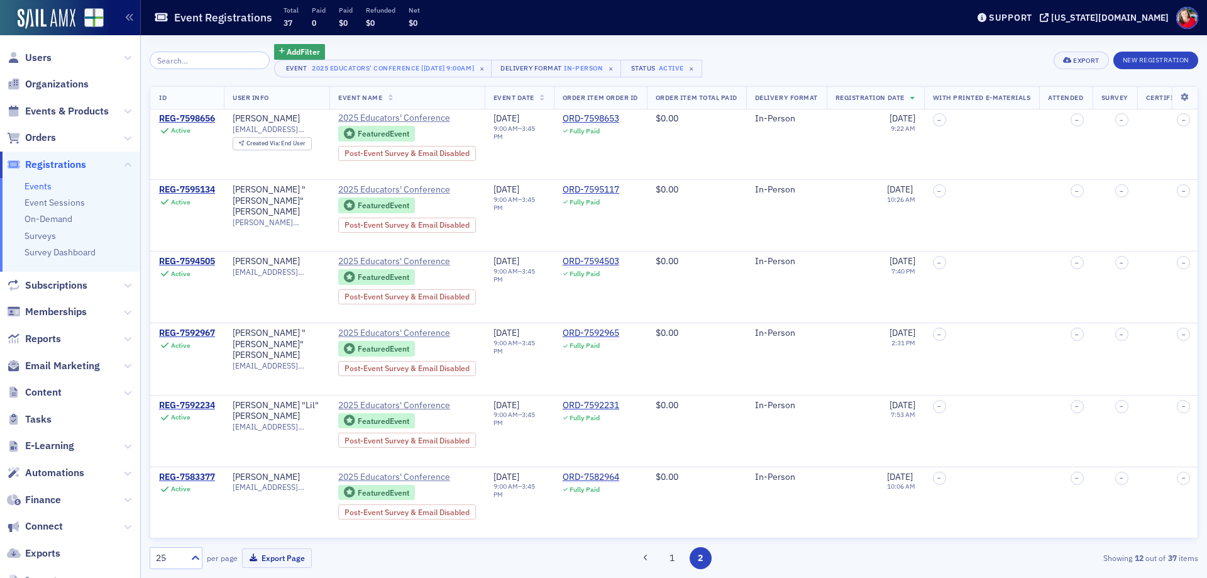
click at [49, 166] on span "Registrations" at bounding box center [55, 165] width 61 height 14
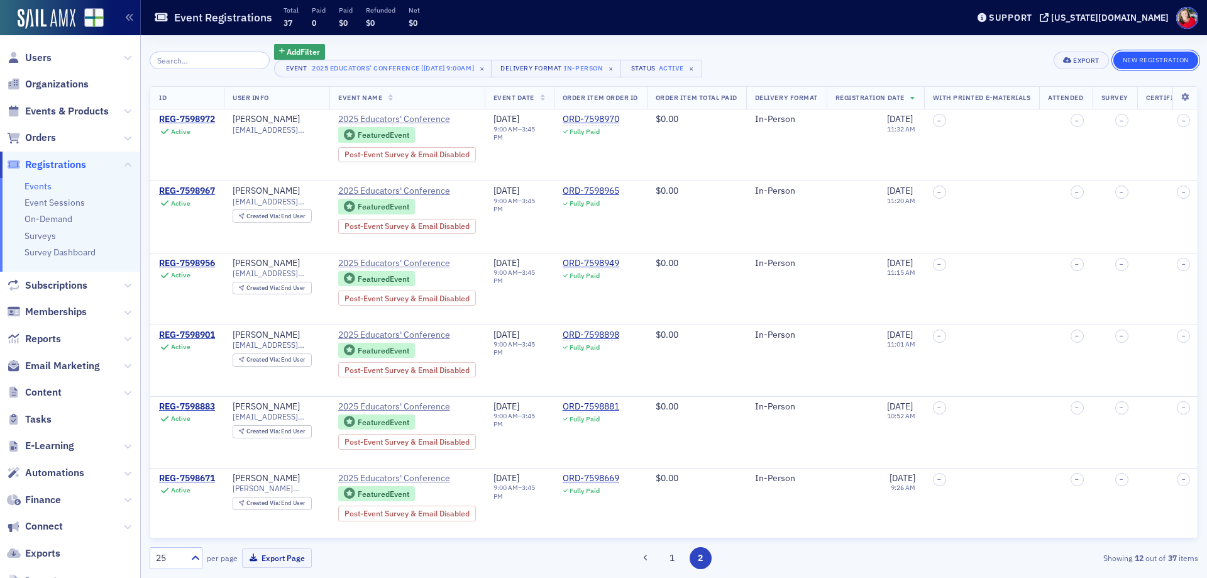
click at [1131, 62] on button "New Registration" at bounding box center [1155, 61] width 85 height 18
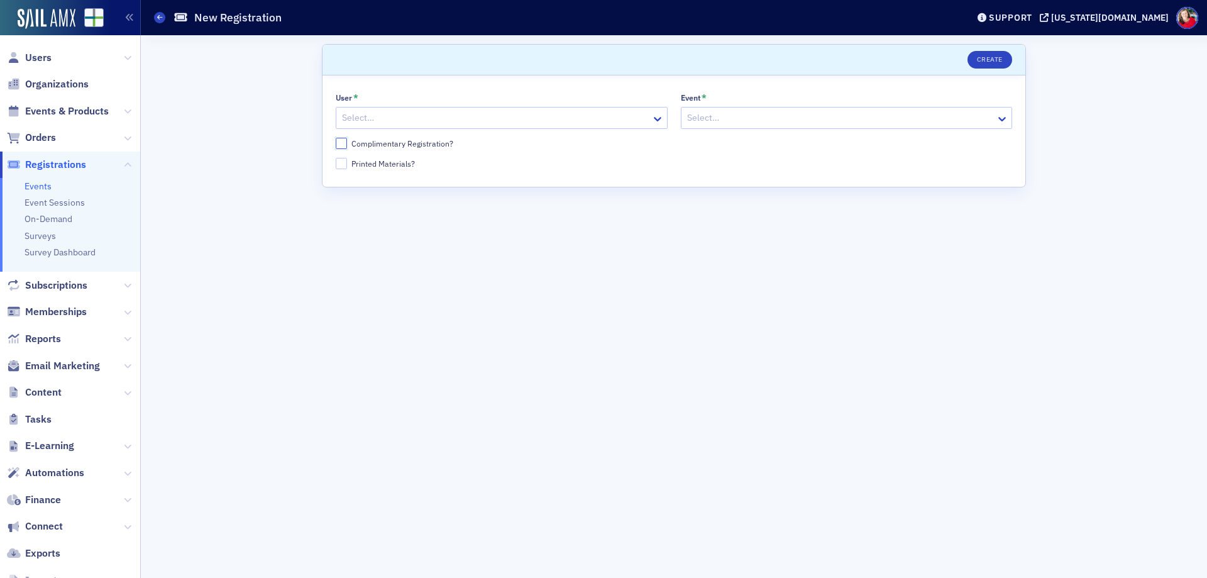
click at [336, 142] on input "Complimentary Registration?" at bounding box center [341, 143] width 11 height 11
checkbox input "true"
click at [402, 116] on div at bounding box center [495, 118] width 309 height 16
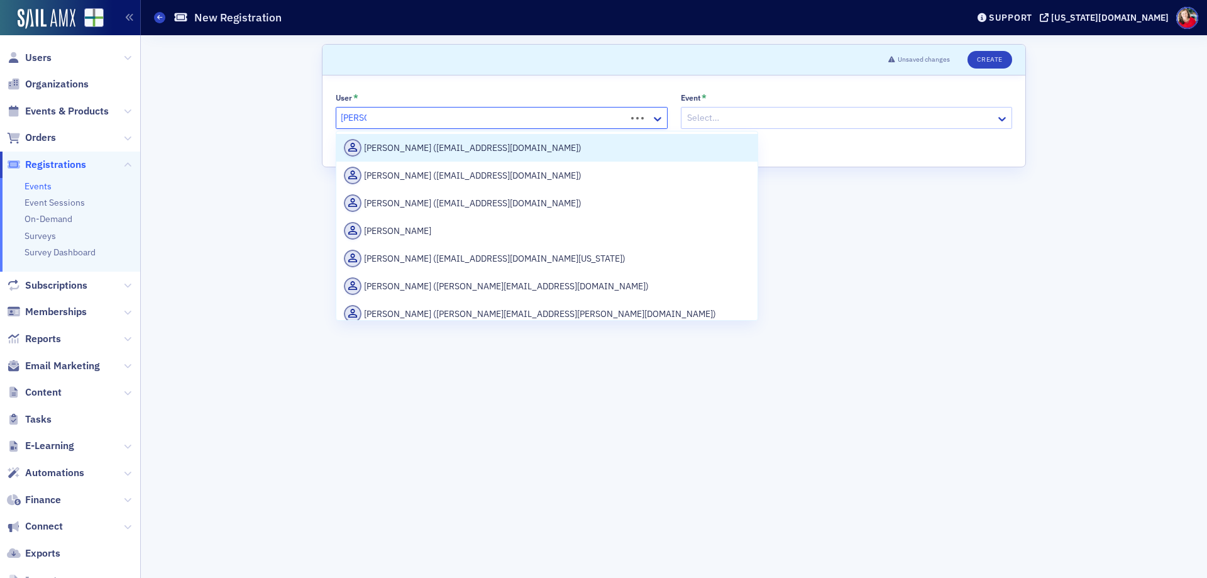
type input "Jeannin"
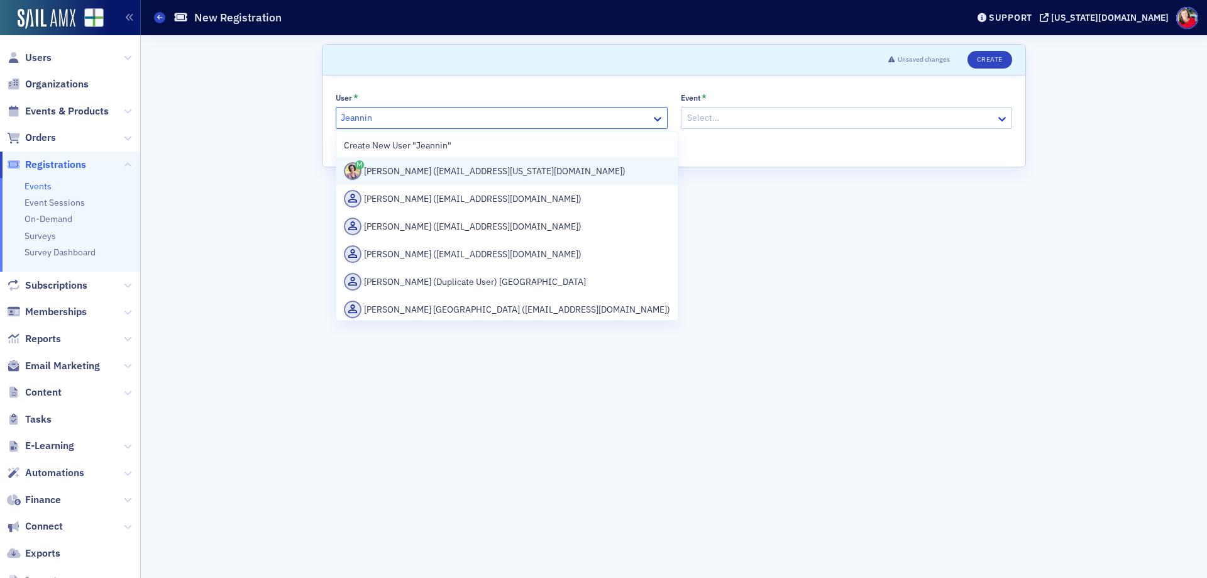
click at [414, 171] on div "Jeannine Birmingham (jbirmingham@alabama.cpa)" at bounding box center [507, 171] width 326 height 18
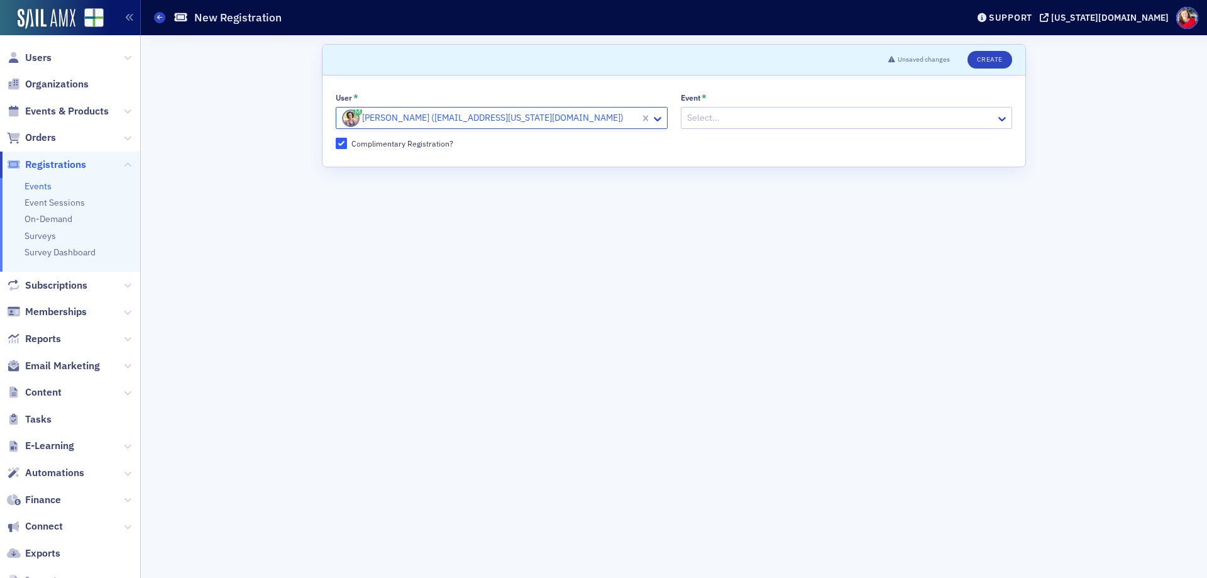
click at [744, 118] on div at bounding box center [840, 118] width 309 height 16
type input "Educators"
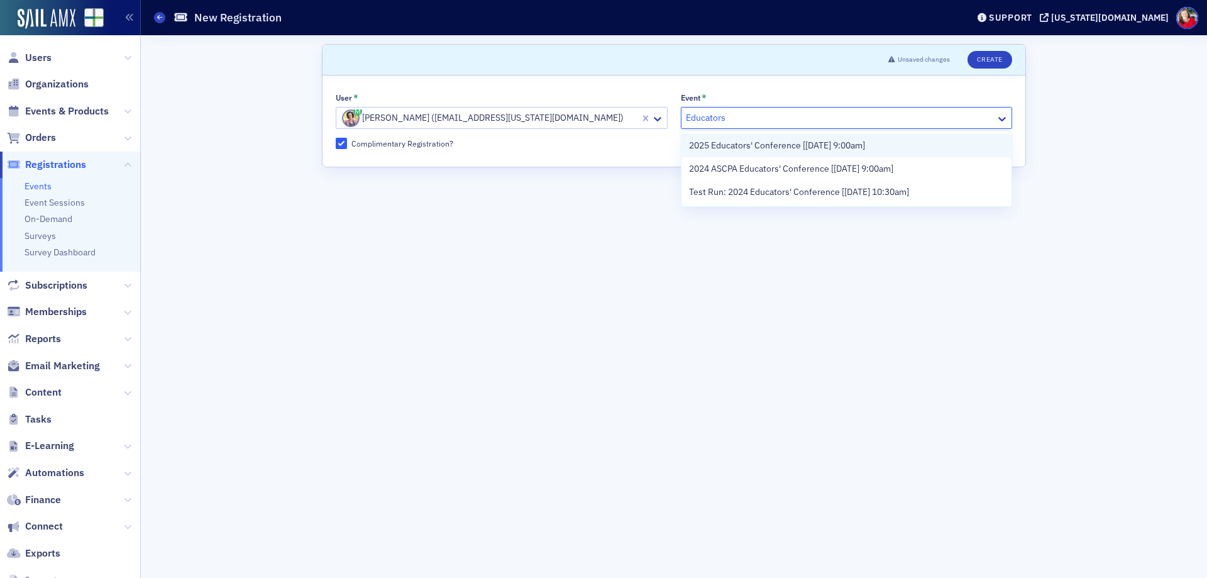
click at [746, 146] on span "2025 Educators' Conference [10/17/2025 9:00am]" at bounding box center [777, 145] width 176 height 13
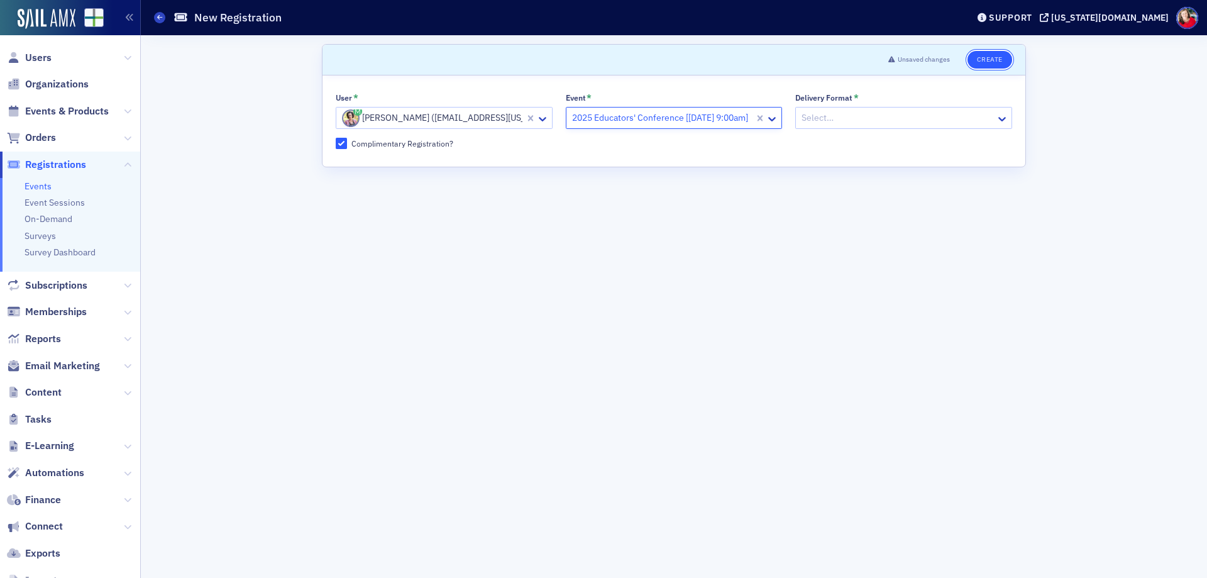
click at [992, 62] on button "Create" at bounding box center [989, 60] width 45 height 18
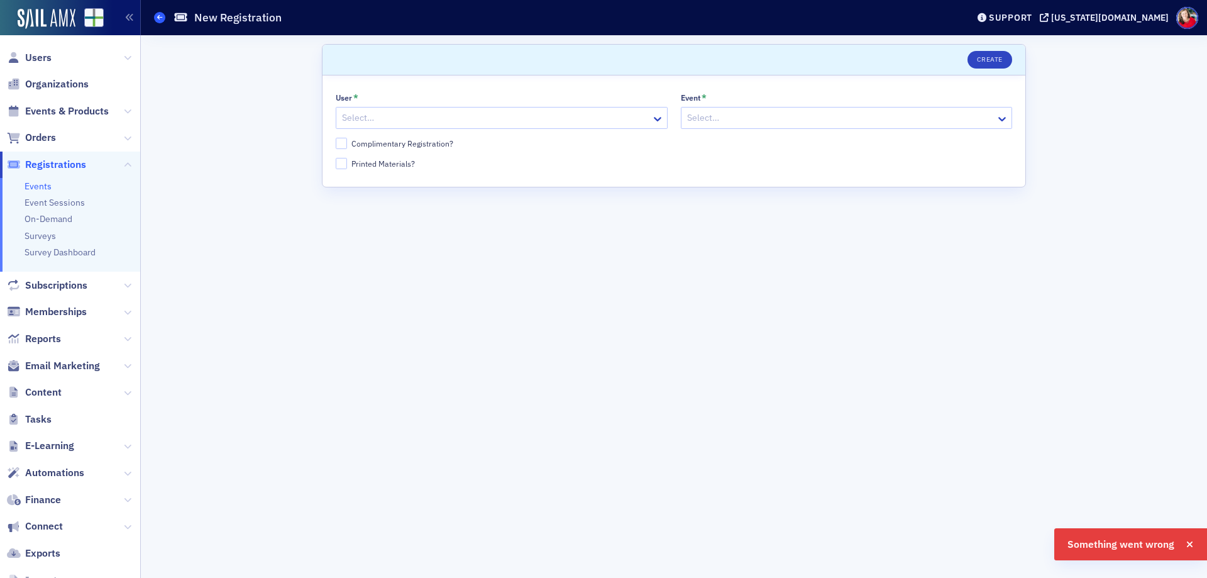
click at [162, 18] on icon at bounding box center [159, 17] width 5 height 6
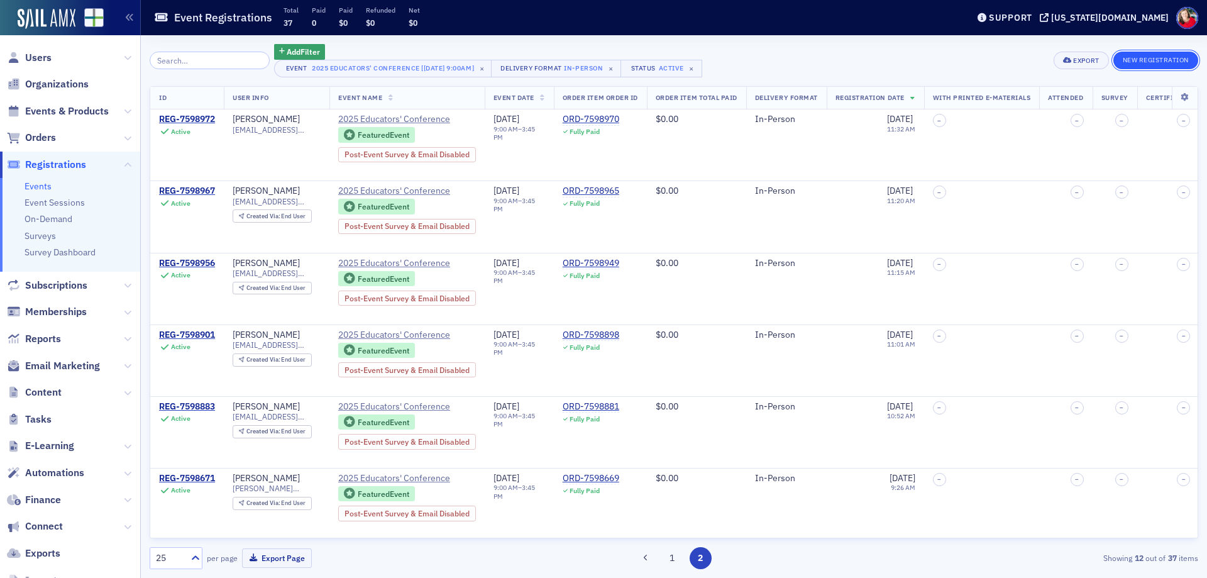
click at [1132, 63] on button "New Registration" at bounding box center [1155, 61] width 85 height 18
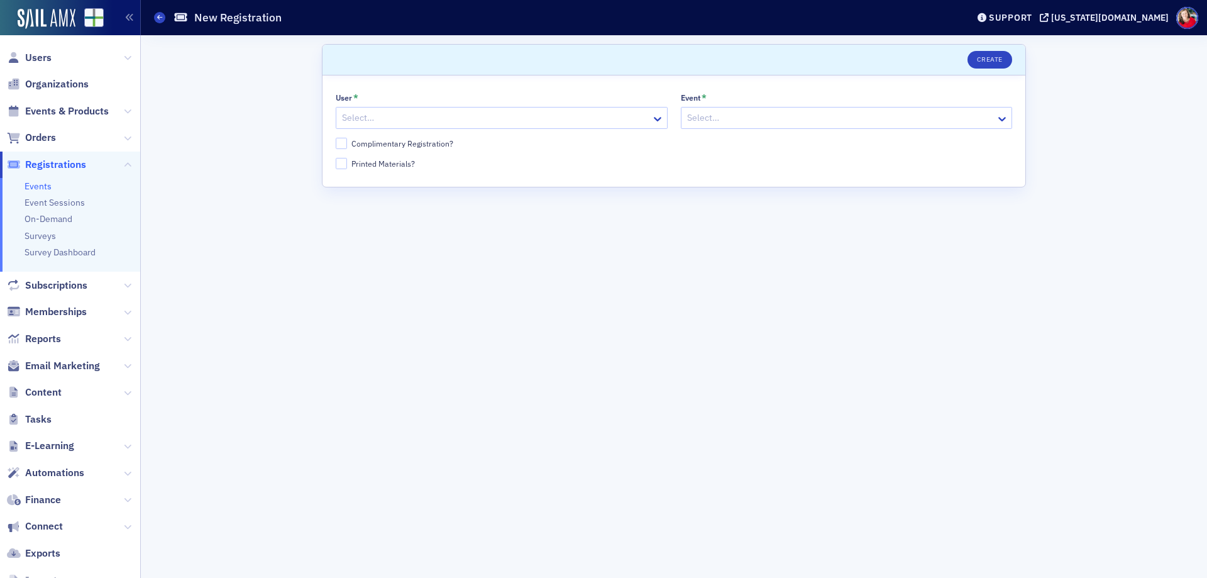
click at [506, 117] on div at bounding box center [495, 118] width 309 height 16
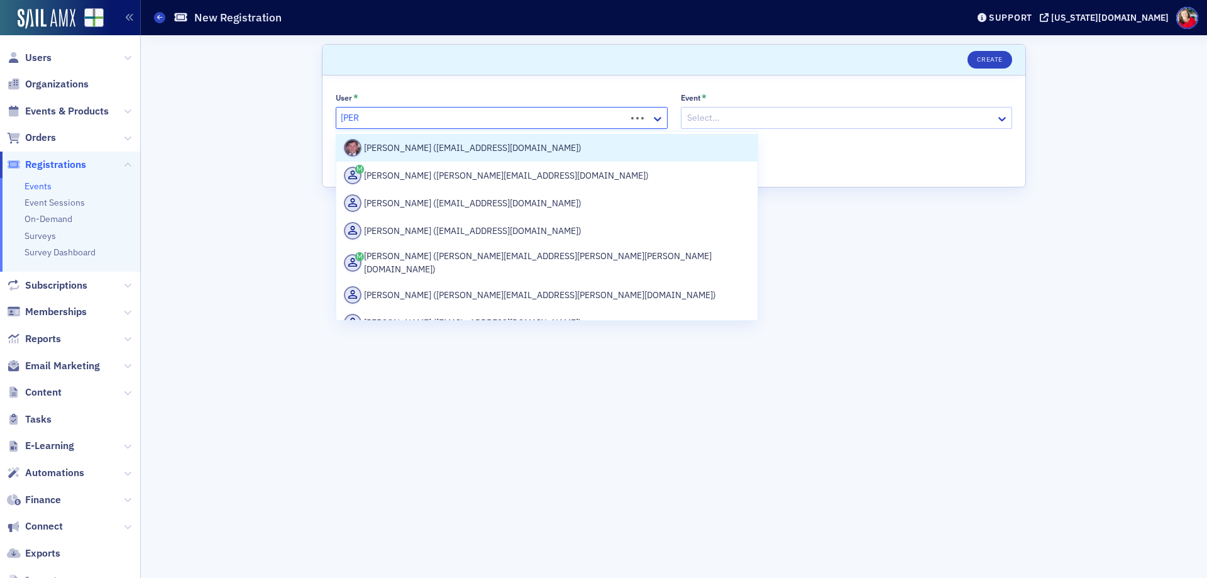
type input "jeann"
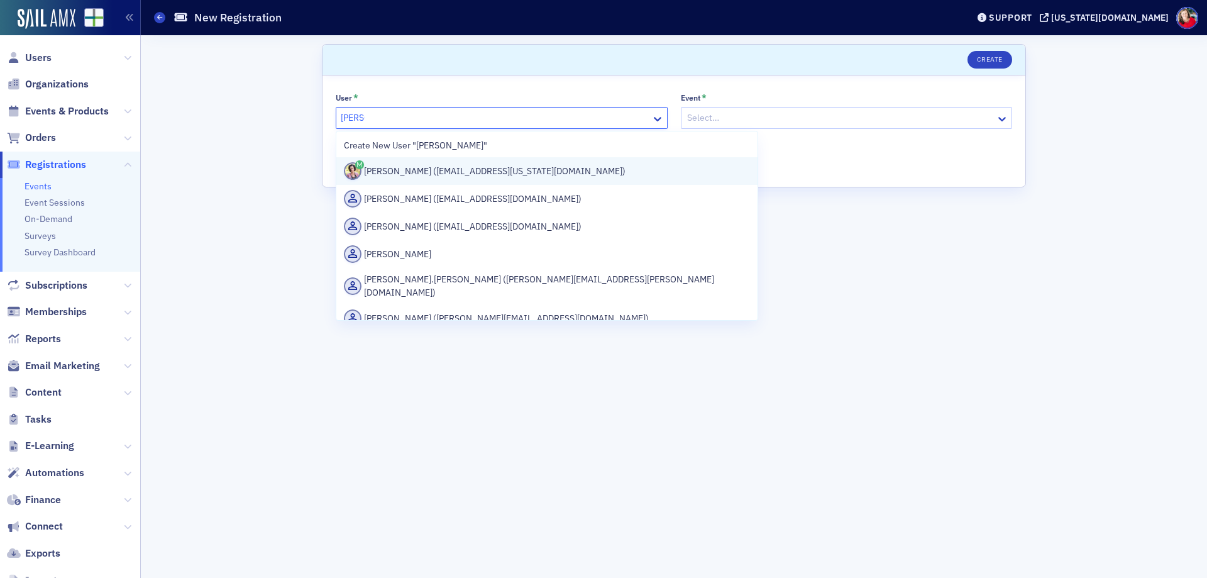
click at [473, 175] on div "Jeannine Birmingham (jbirmingham@alabama.cpa)" at bounding box center [547, 171] width 406 height 18
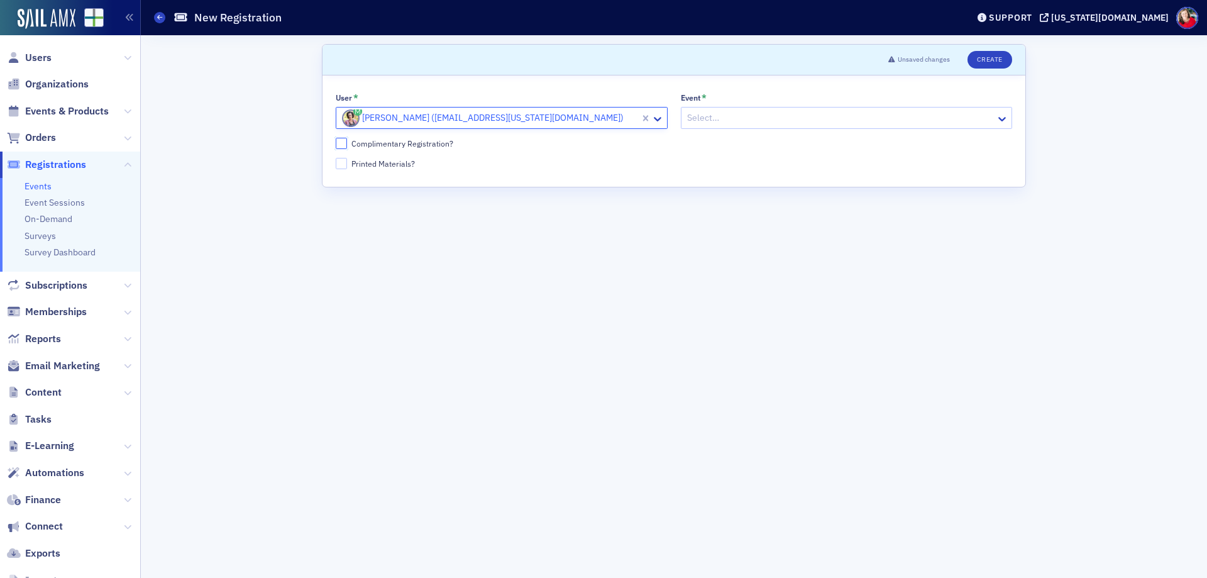
click at [339, 138] on input "Complimentary Registration?" at bounding box center [341, 143] width 11 height 11
checkbox input "true"
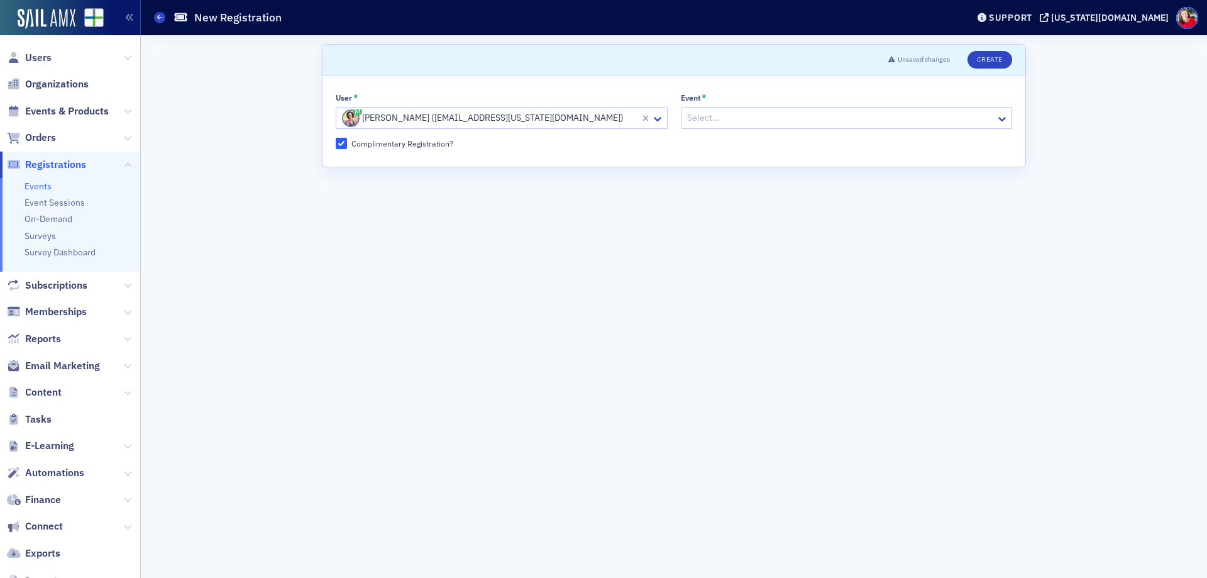
click at [737, 116] on div at bounding box center [840, 118] width 309 height 16
type input "educat"
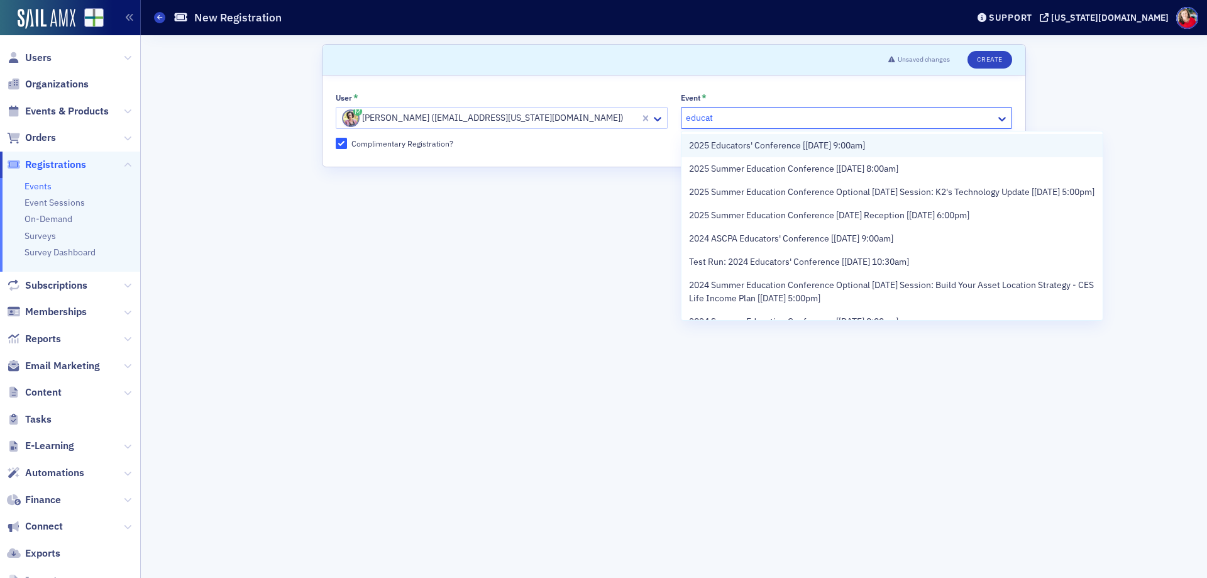
click at [737, 146] on span "2025 Educators' Conference [10/17/2025 9:00am]" at bounding box center [777, 145] width 176 height 13
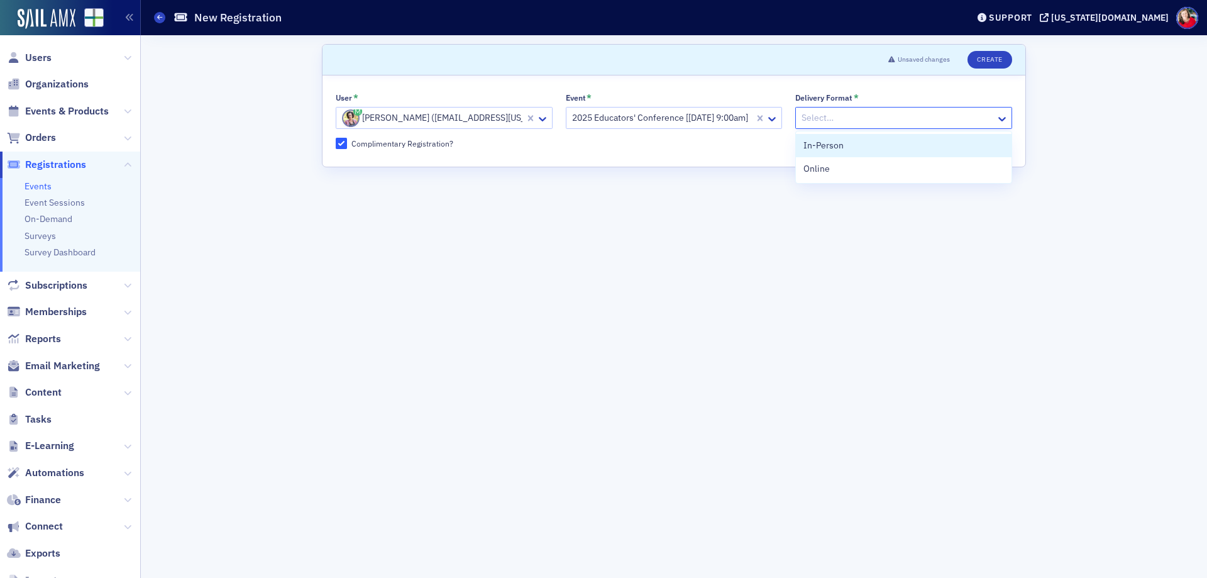
click at [852, 114] on div at bounding box center [897, 118] width 194 height 16
click at [835, 148] on span "In-Person" at bounding box center [823, 145] width 40 height 13
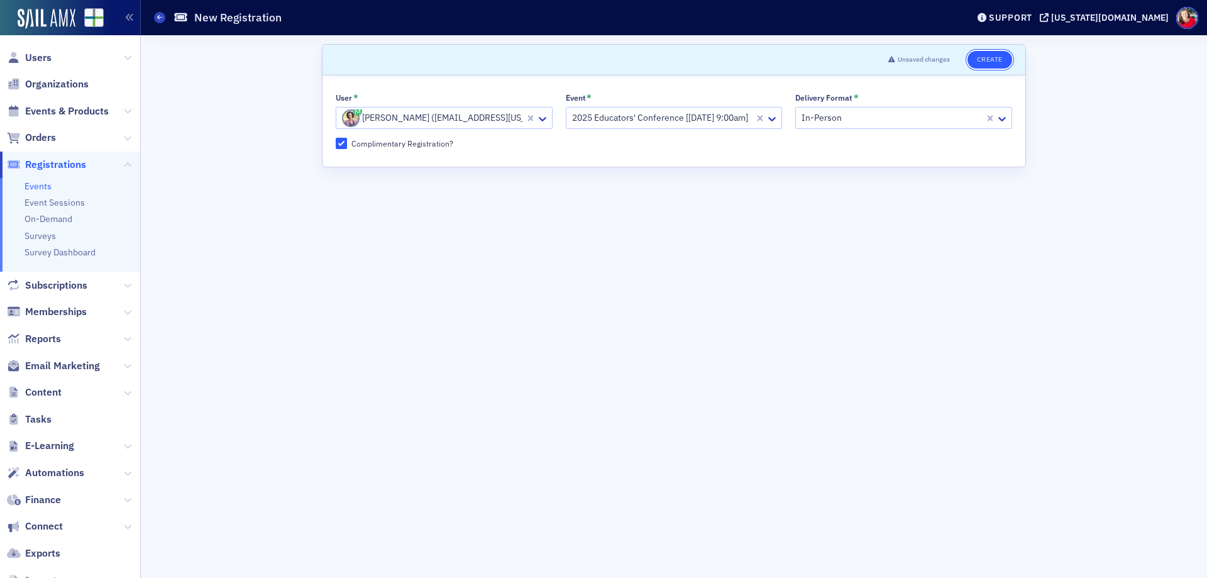
click at [986, 60] on button "Create" at bounding box center [989, 60] width 45 height 18
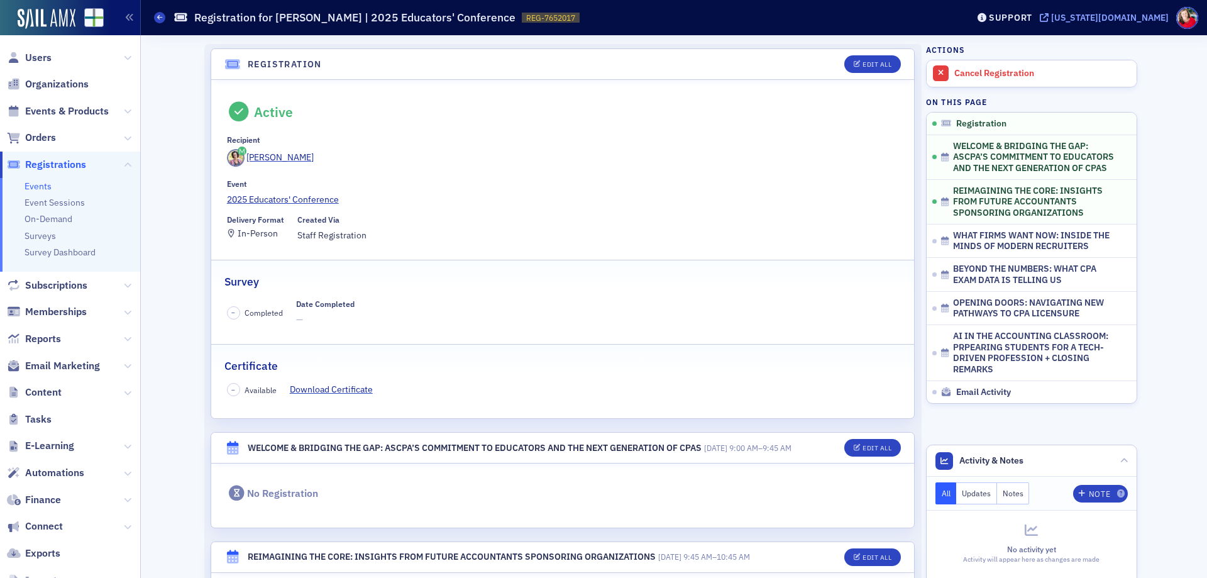
click at [1120, 15] on div "[US_STATE][DOMAIN_NAME]" at bounding box center [1110, 17] width 118 height 11
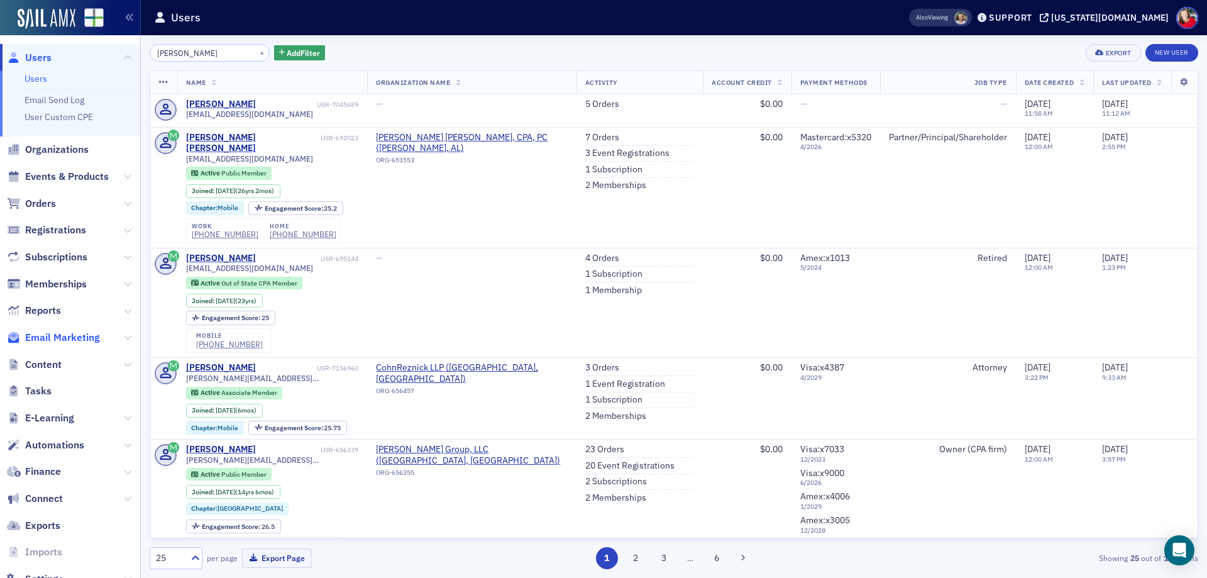
click at [69, 336] on span "Email Marketing" at bounding box center [62, 338] width 75 height 14
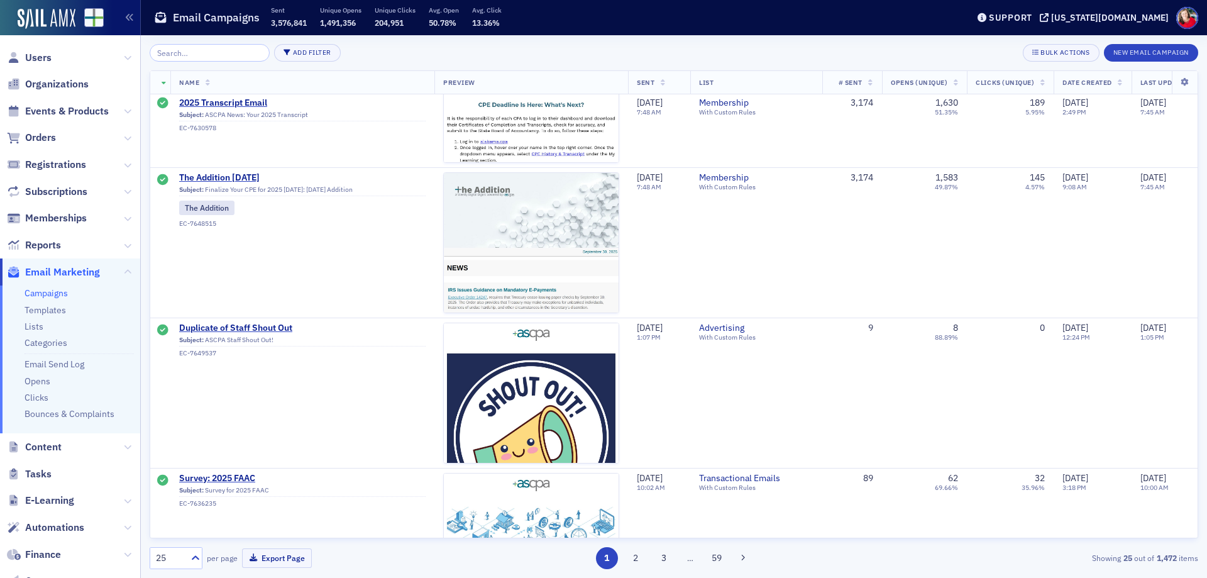
scroll to position [126, 0]
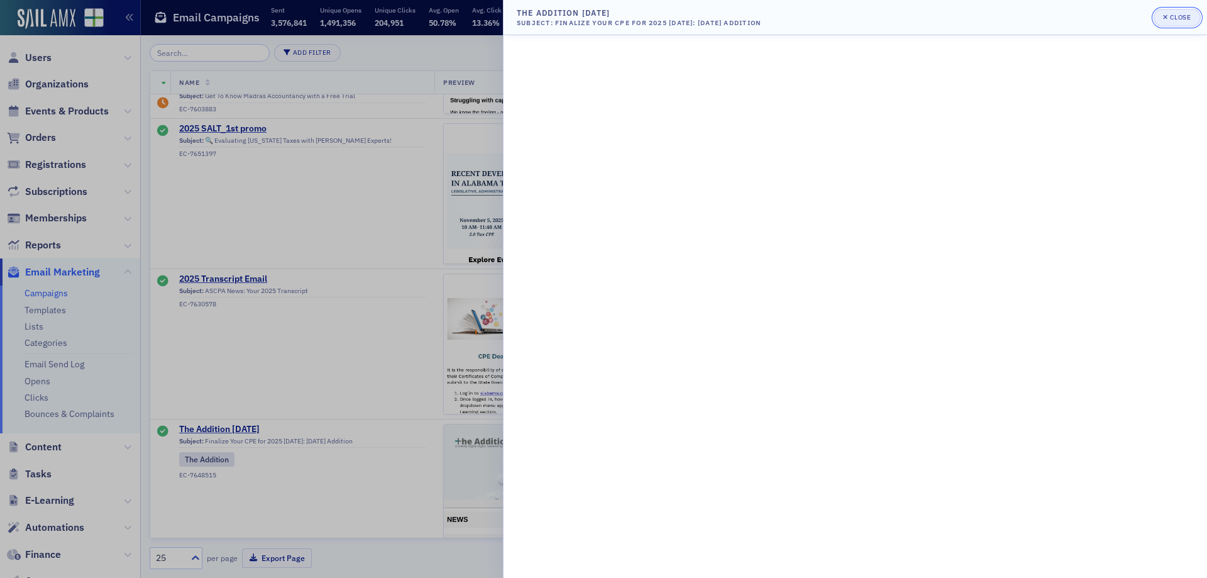
click at [1172, 21] on span "Close" at bounding box center [1177, 18] width 28 height 10
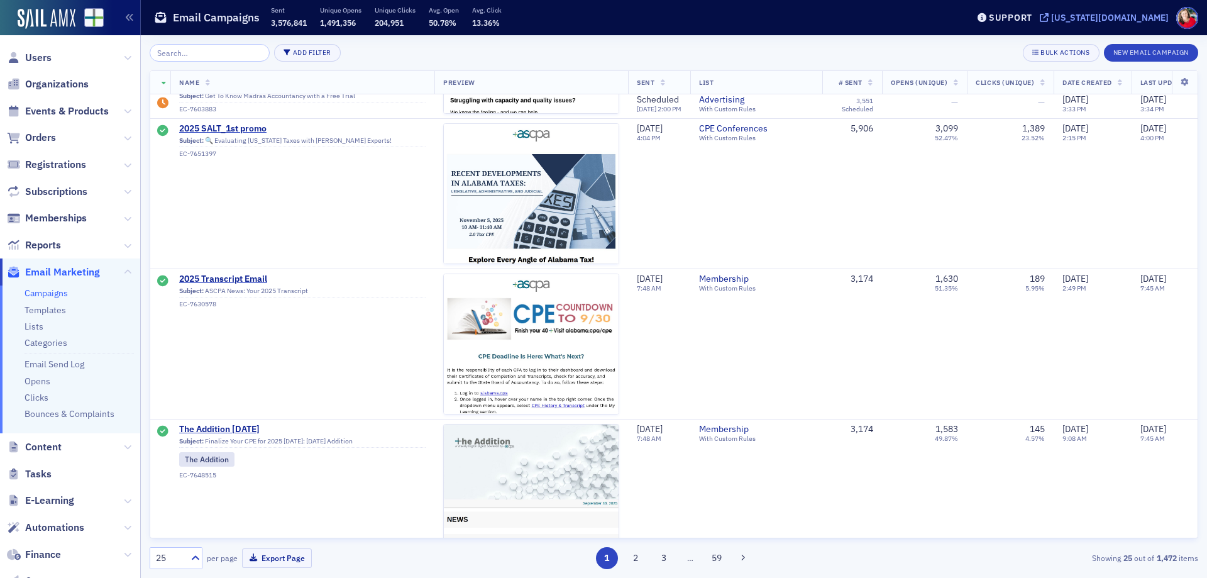
click at [1112, 16] on div "[US_STATE][DOMAIN_NAME]" at bounding box center [1110, 17] width 118 height 11
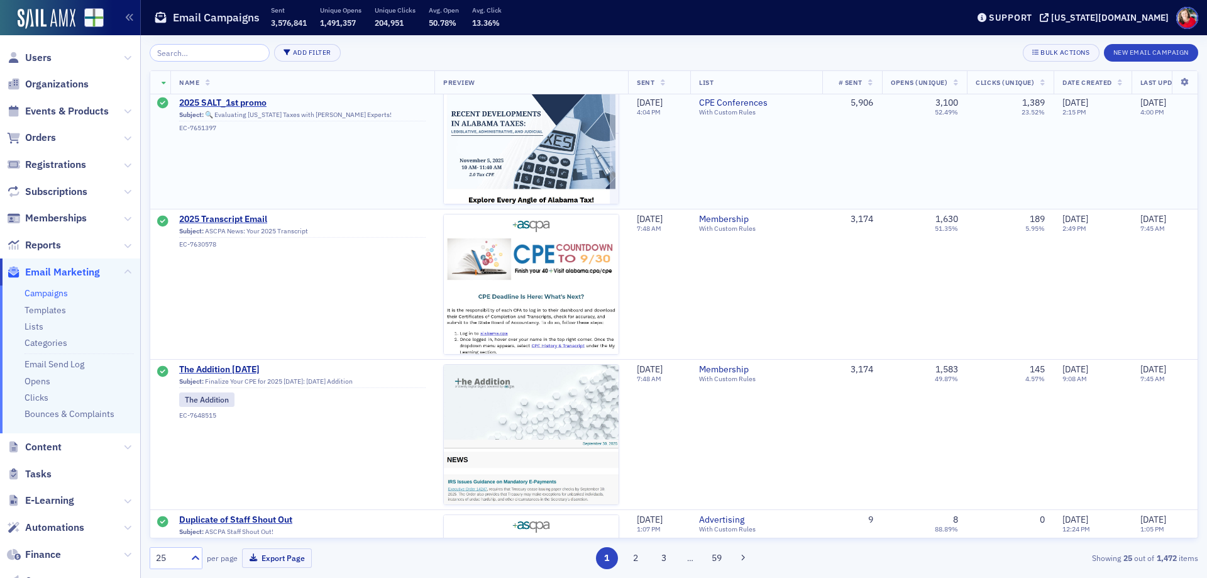
scroll to position [189, 0]
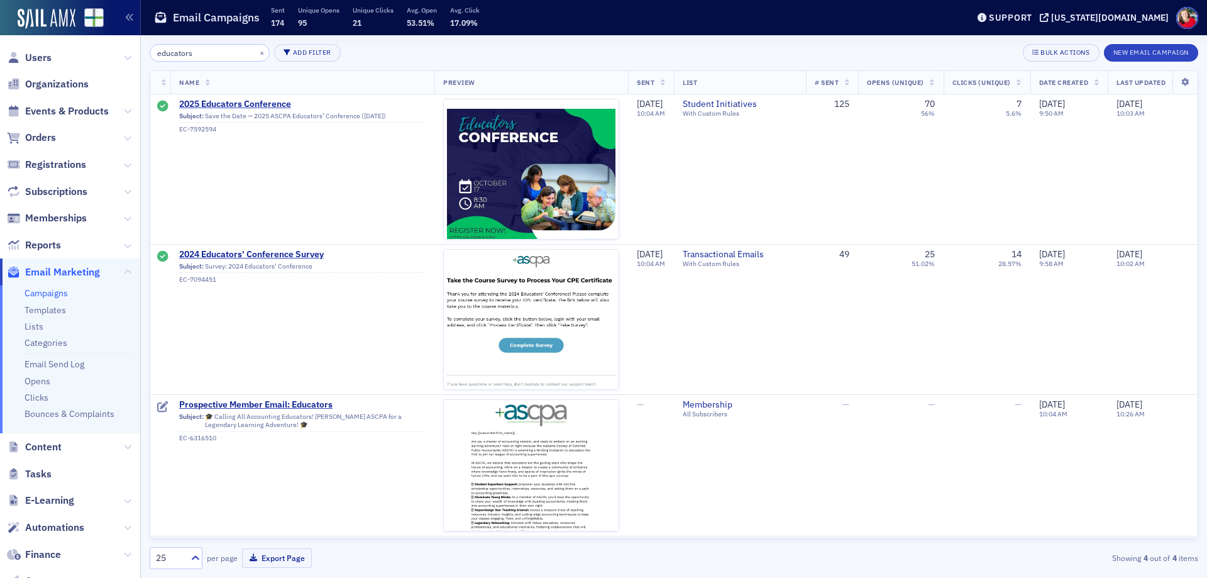
drag, startPoint x: 197, startPoint y: 56, endPoint x: 113, endPoint y: 58, distance: 84.9
click at [113, 58] on div "Users Organizations Events & Products Orders Registrations Subscriptions Member…" at bounding box center [603, 289] width 1207 height 578
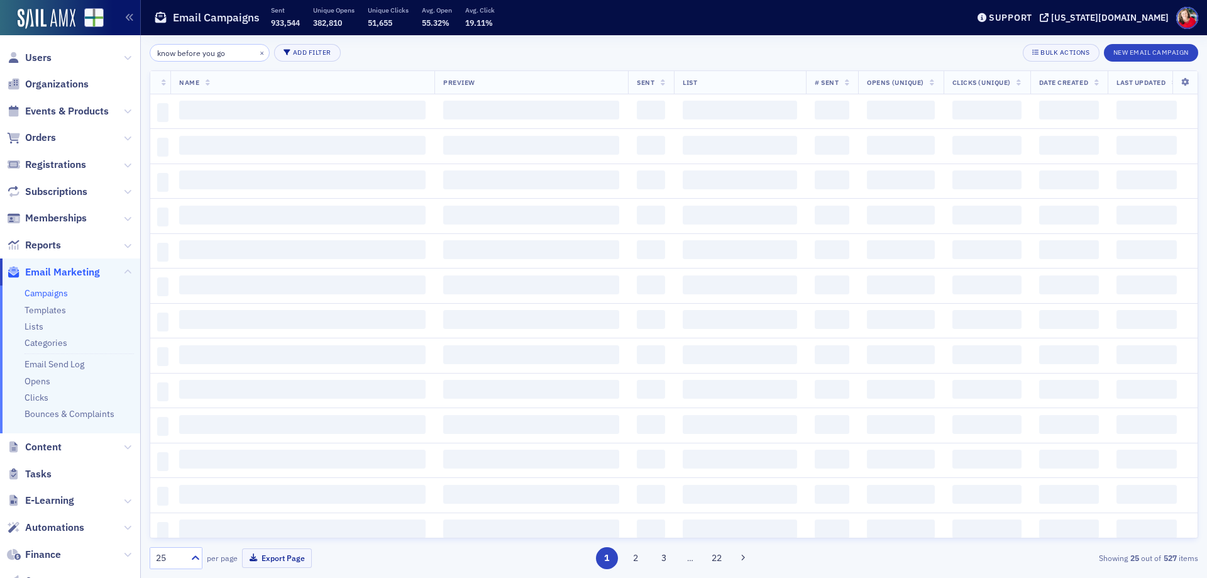
type input "know before you go"
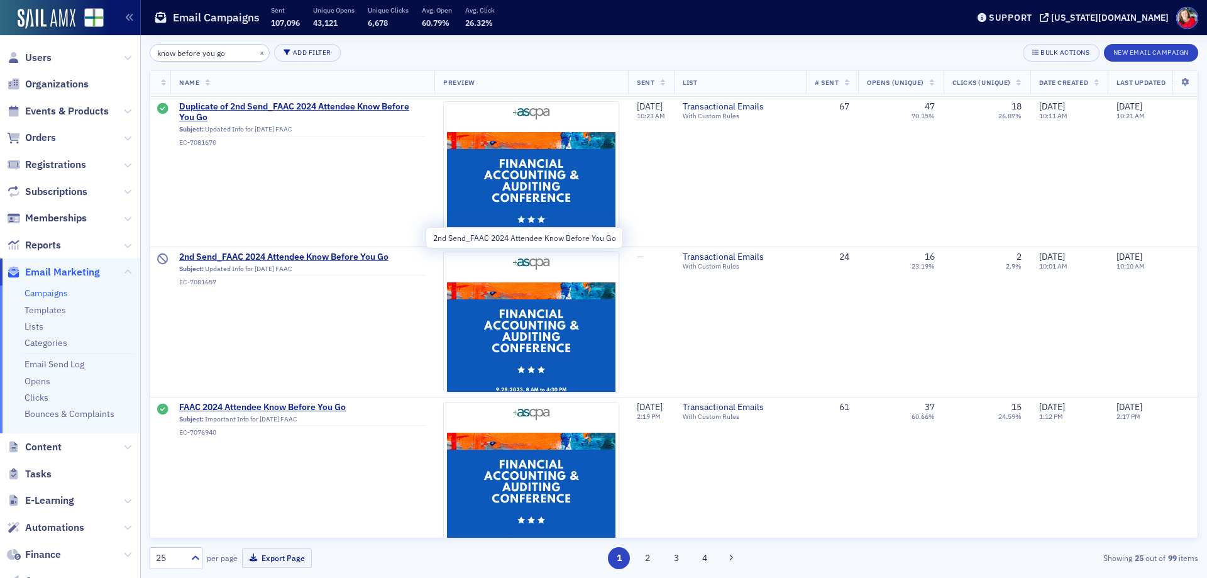
scroll to position [3321, 0]
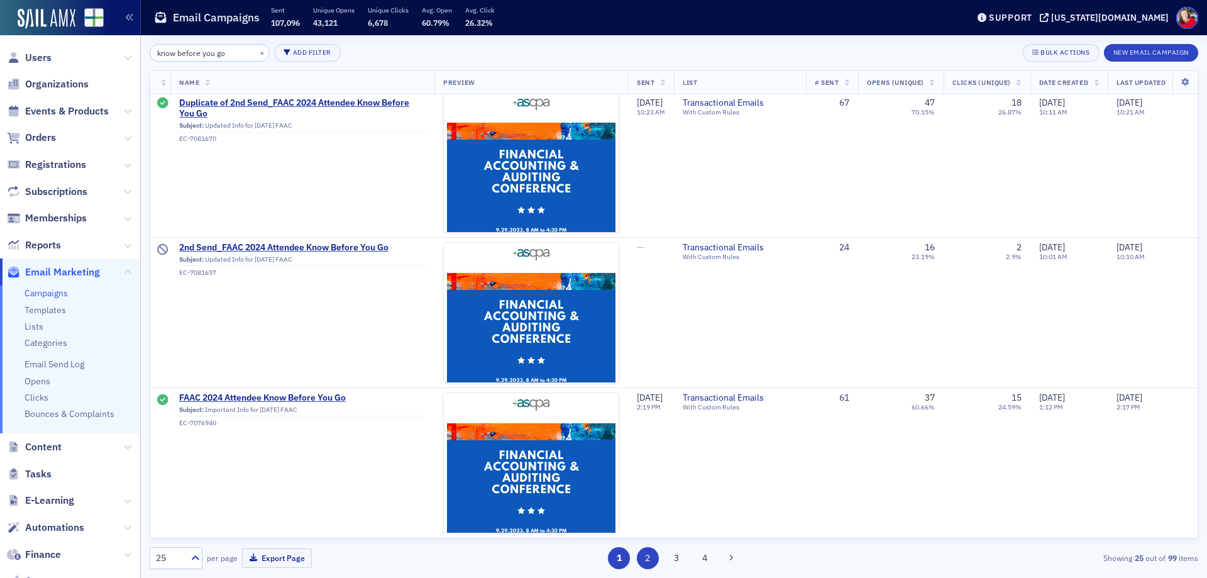
click at [646, 554] on button "2" at bounding box center [648, 558] width 22 height 22
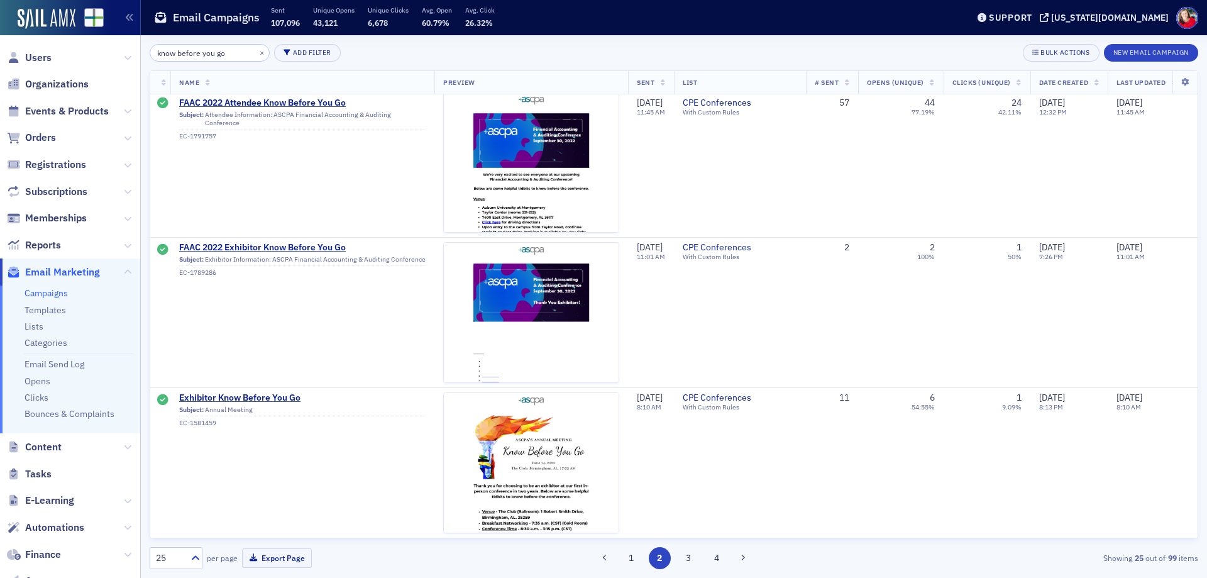
scroll to position [3270, 0]
click at [685, 566] on button "3" at bounding box center [688, 558] width 22 height 22
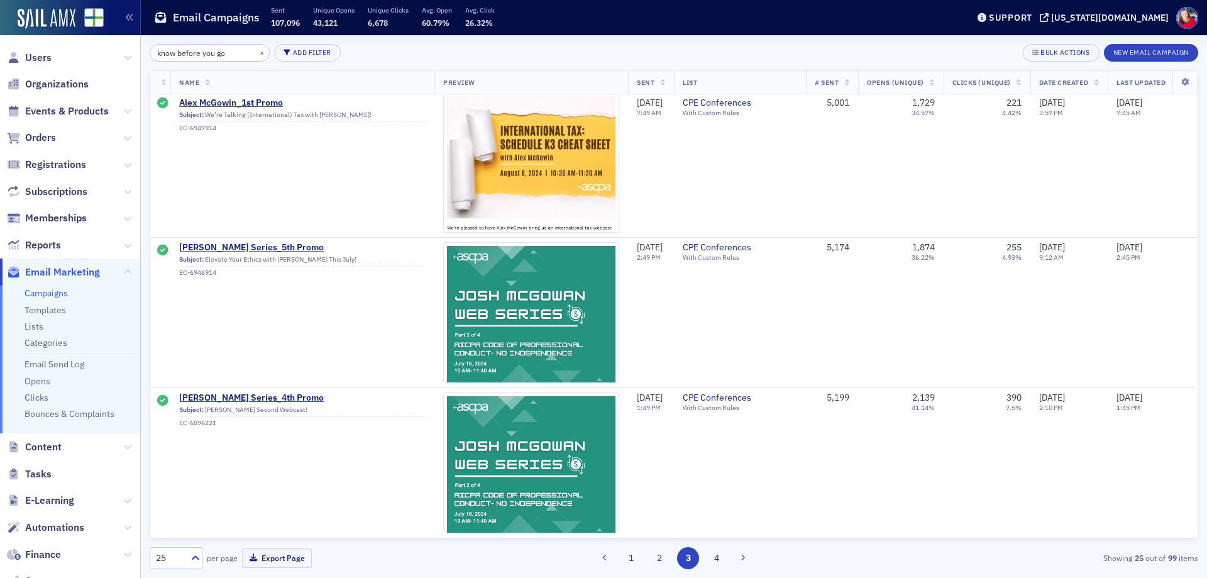
scroll to position [3295, 0]
click at [719, 557] on button "4" at bounding box center [717, 558] width 22 height 22
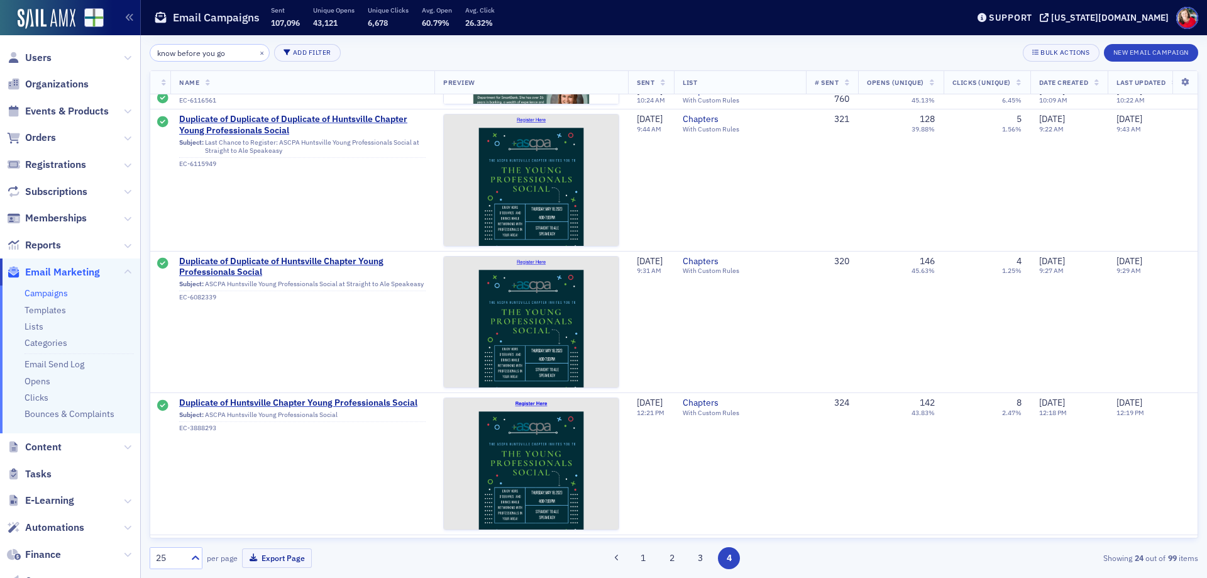
scroll to position [1571, 0]
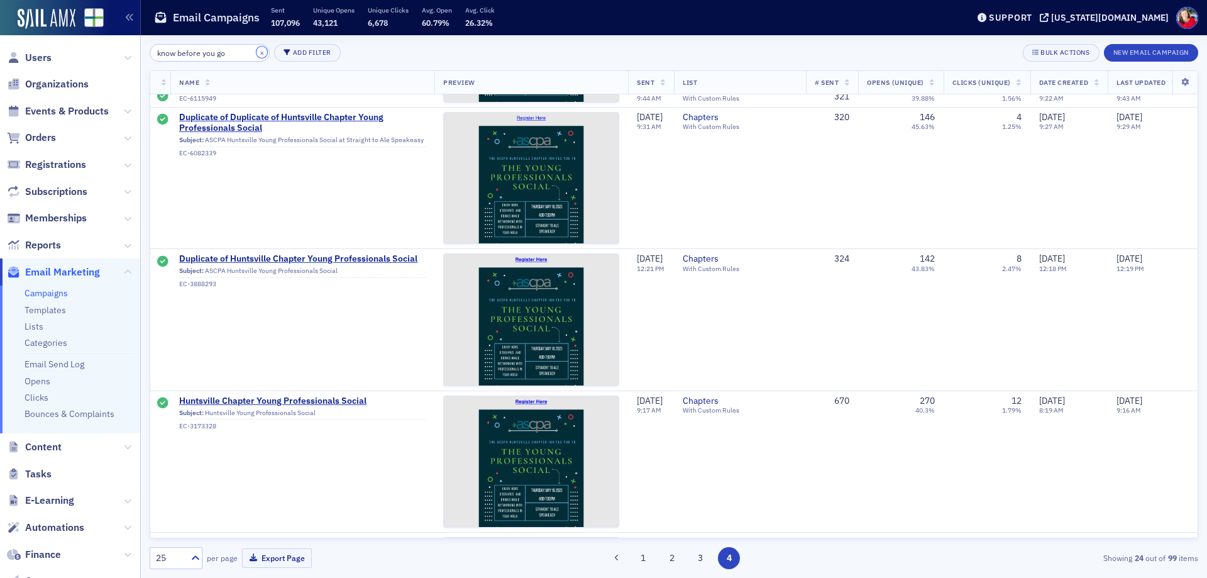
drag, startPoint x: 248, startPoint y: 51, endPoint x: 313, endPoint y: 234, distance: 194.8
click at [256, 51] on button "×" at bounding box center [261, 52] width 11 height 11
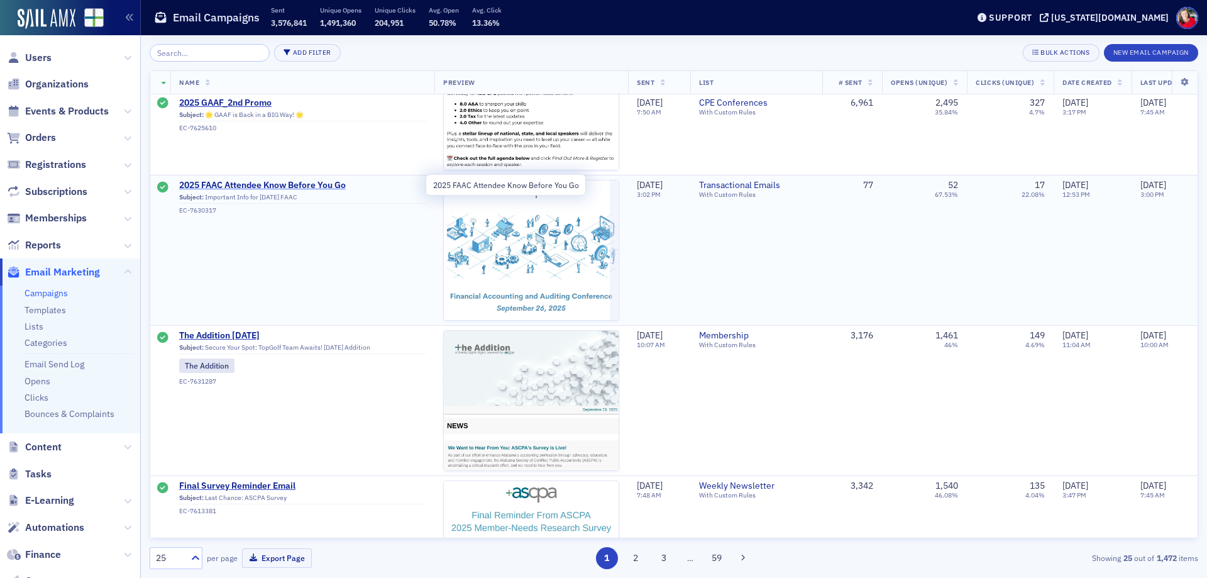
click at [321, 188] on span "2025 FAAC Attendee Know Before You Go" at bounding box center [302, 185] width 246 height 11
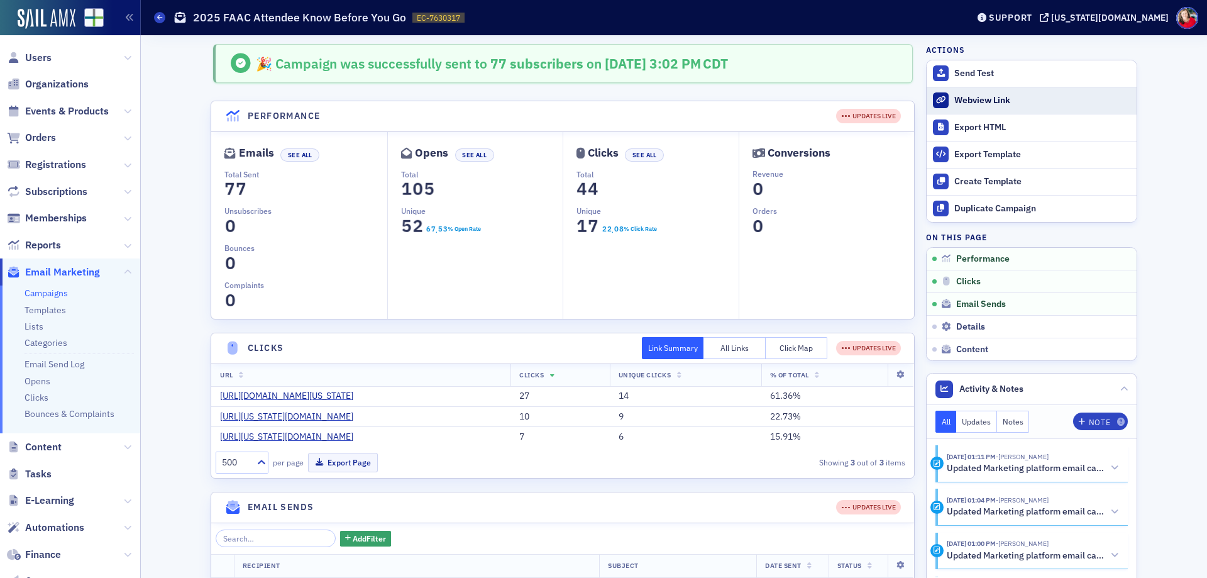
click at [970, 99] on div "Webview Link" at bounding box center [1042, 100] width 176 height 11
